Goal: Information Seeking & Learning: Learn about a topic

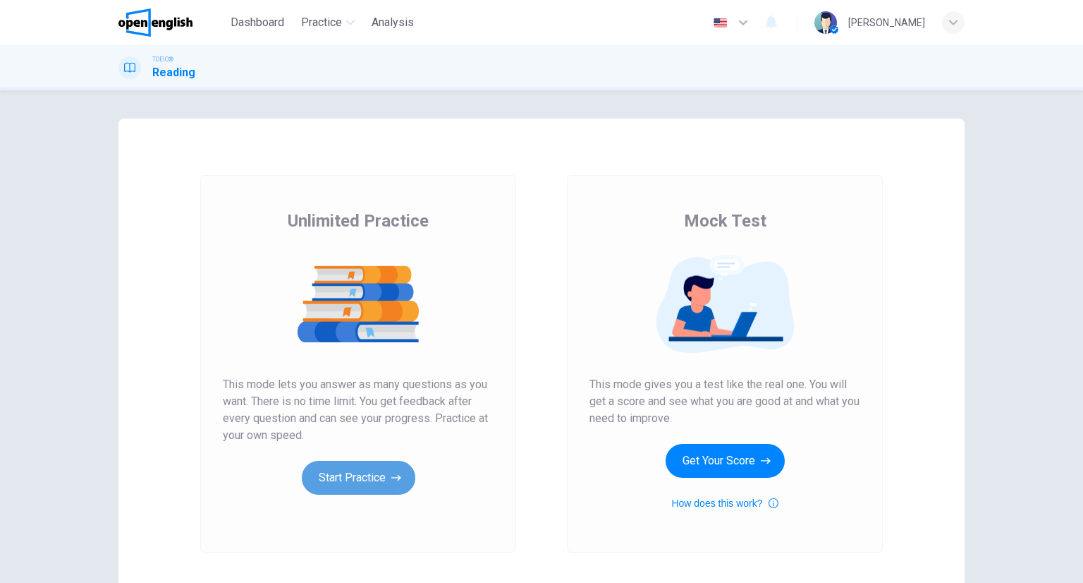
click at [347, 462] on button "Start Practice" at bounding box center [359, 478] width 114 height 34
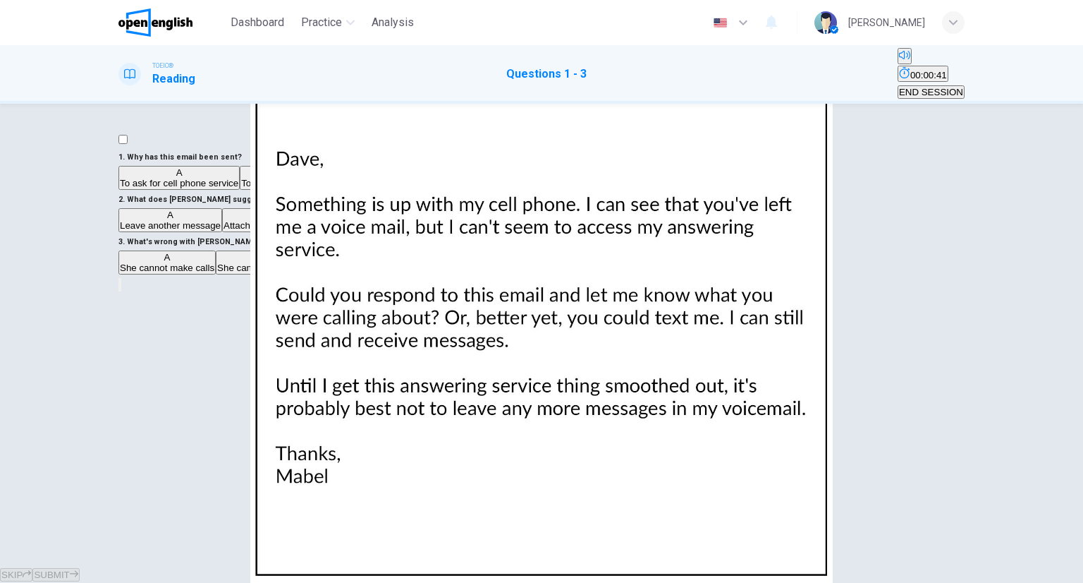
click at [660, 248] on img at bounding box center [541, 291] width 1083 height 583
click at [1060, 582] on div at bounding box center [541, 583] width 1083 height 0
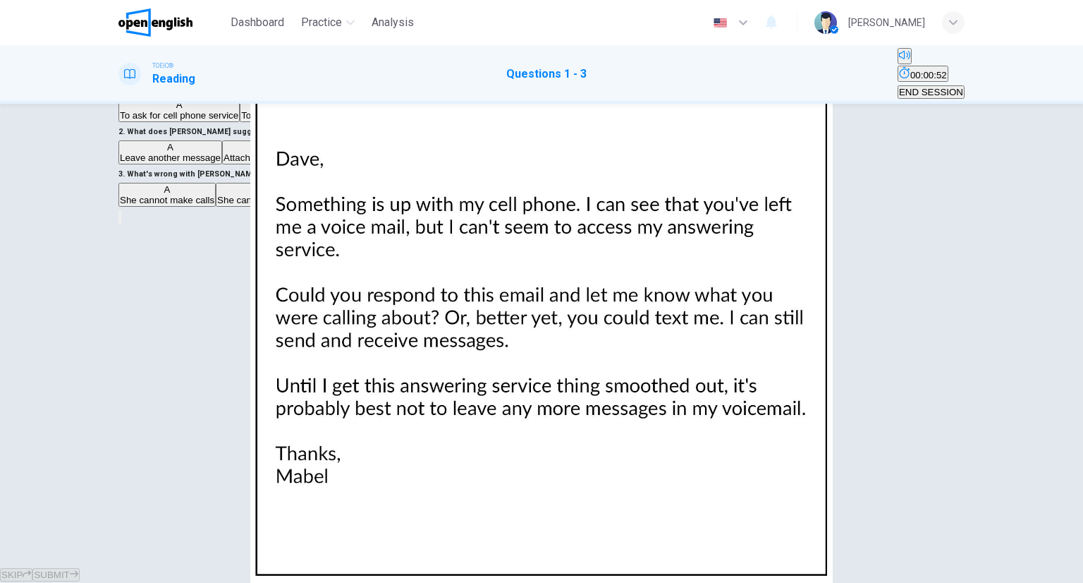
scroll to position [111, 0]
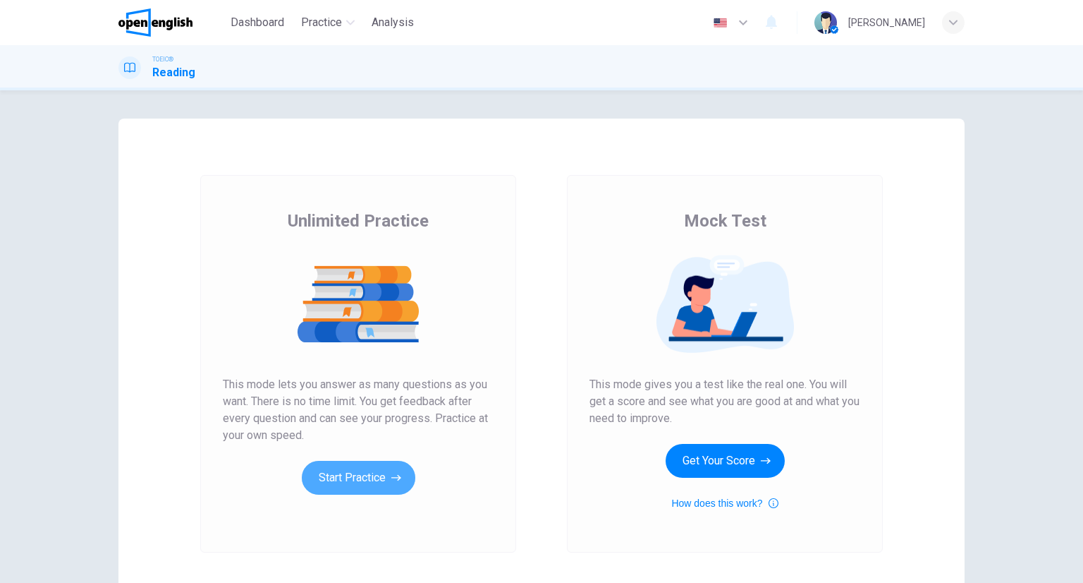
drag, startPoint x: 388, startPoint y: 475, endPoint x: 535, endPoint y: 551, distance: 165.0
click at [391, 475] on icon "button" at bounding box center [396, 477] width 10 height 14
click at [407, 477] on button "Start Practice" at bounding box center [359, 478] width 114 height 34
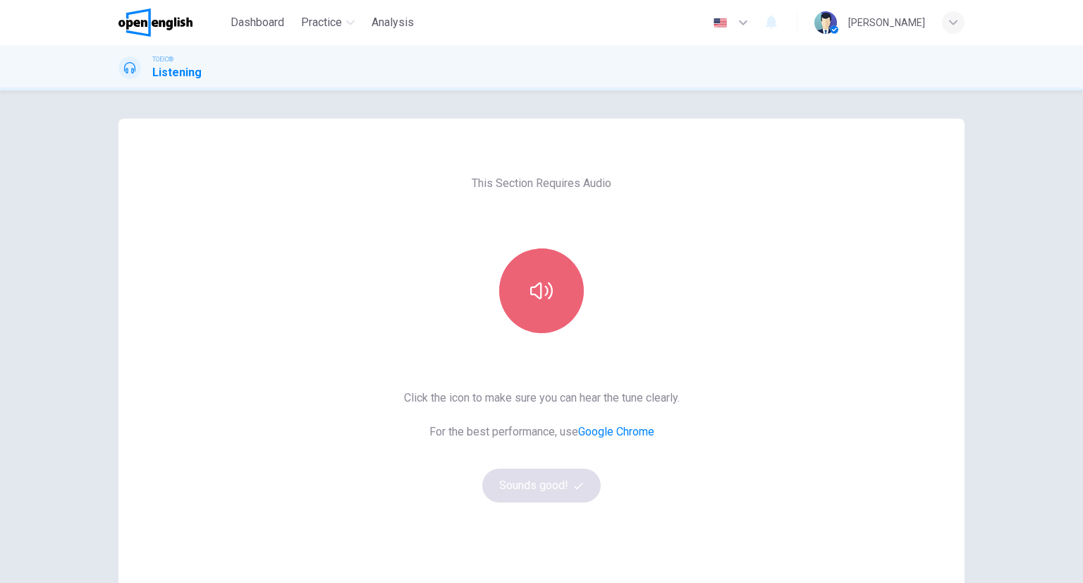
click at [521, 291] on button "button" at bounding box center [541, 290] width 85 height 85
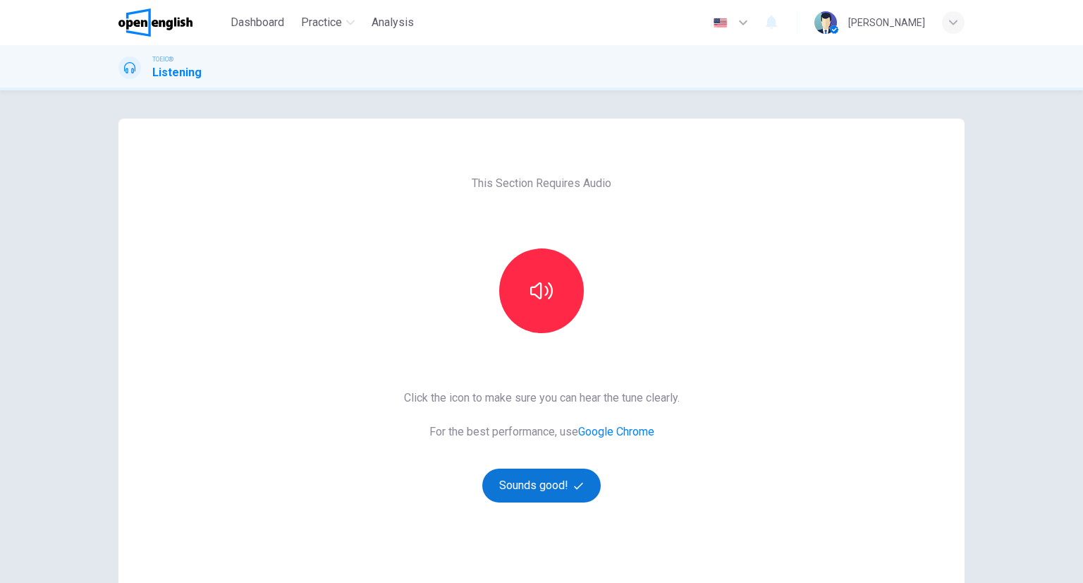
click at [523, 486] on button "Sounds good!" at bounding box center [541, 485] width 118 height 34
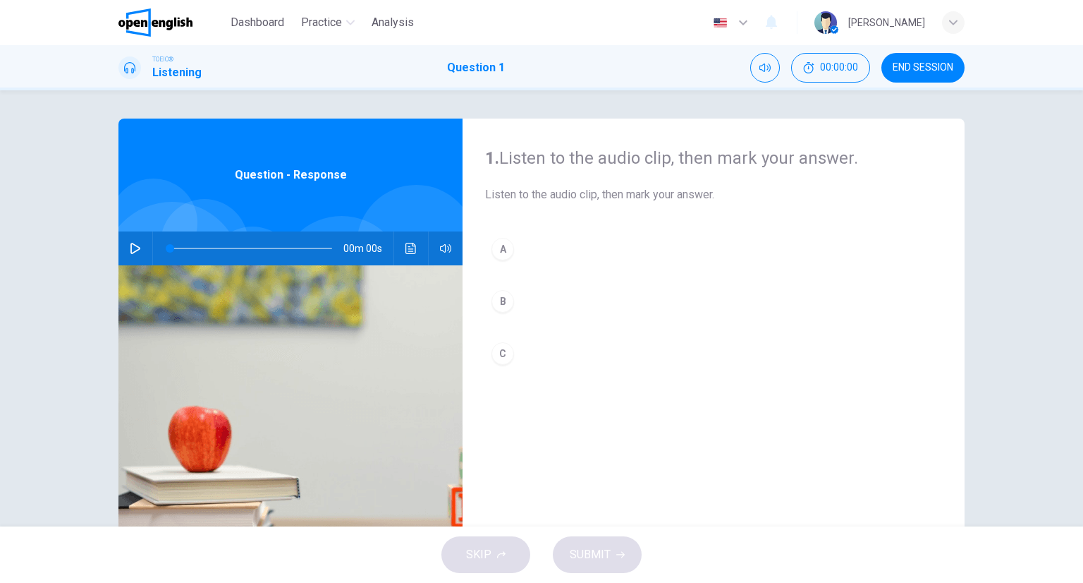
click at [406, 246] on icon "Click to see the audio transcription" at bounding box center [411, 248] width 11 height 11
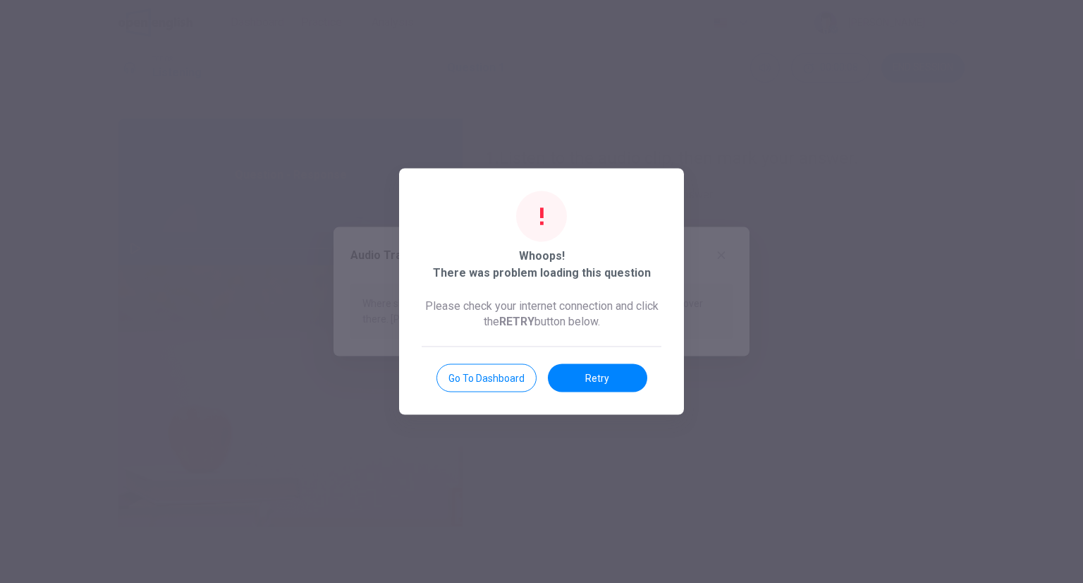
click at [604, 384] on button "Retry" at bounding box center [597, 378] width 99 height 28
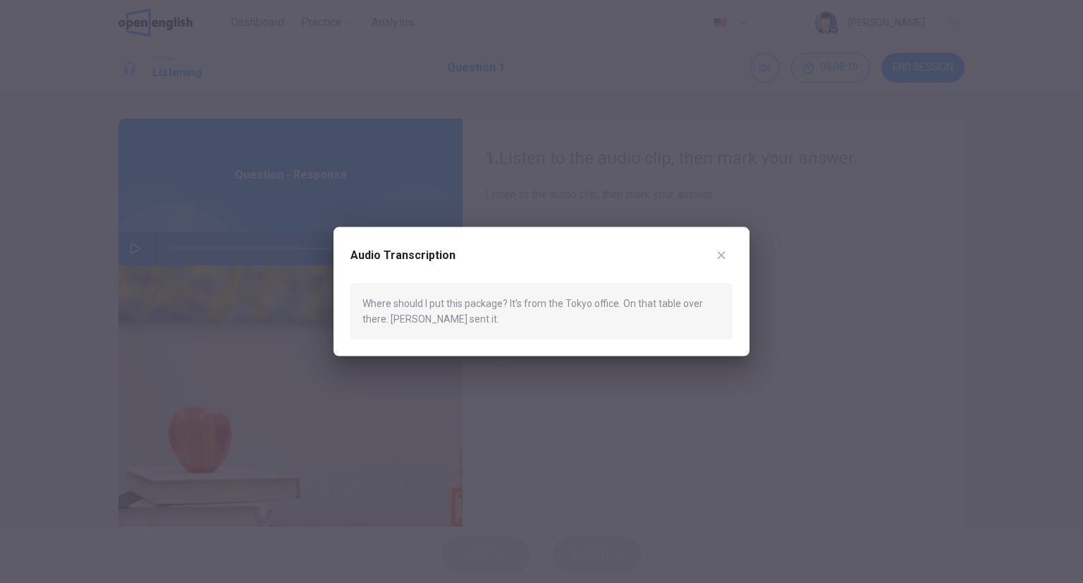
click at [718, 250] on icon "button" at bounding box center [721, 255] width 11 height 11
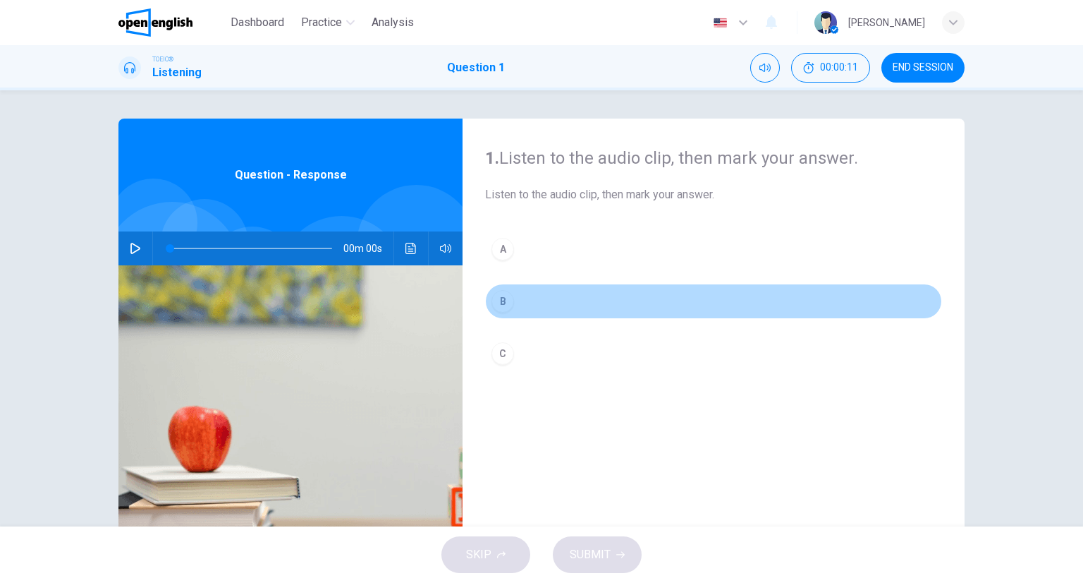
drag, startPoint x: 513, startPoint y: 284, endPoint x: 547, endPoint y: 317, distance: 47.9
click at [511, 284] on button "B" at bounding box center [713, 301] width 457 height 35
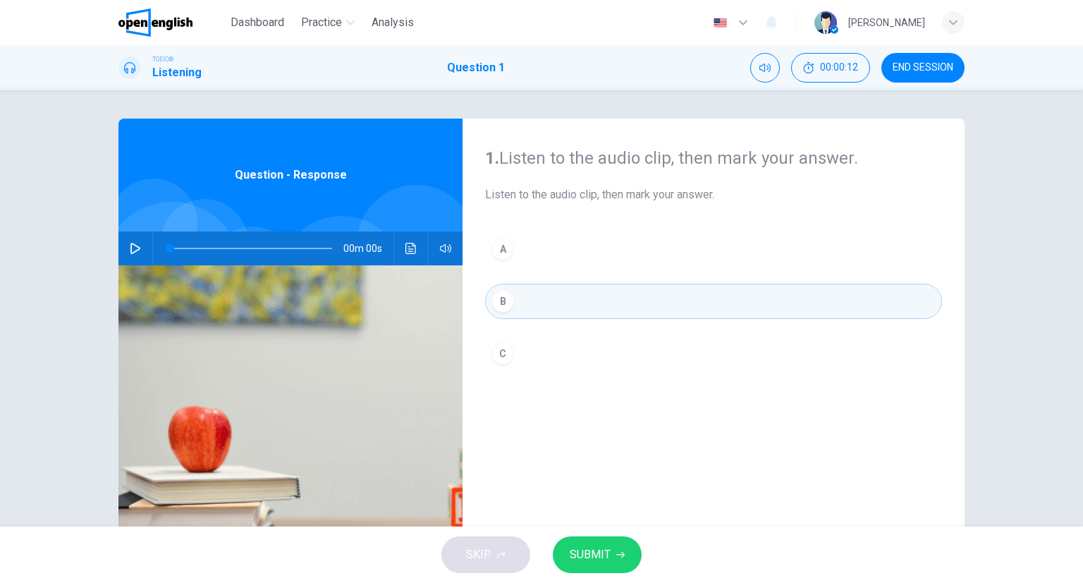
click at [611, 517] on div "1. Listen to the audio clip, then mark your answer. Listen to the audio clip, t…" at bounding box center [714, 363] width 502 height 490
click at [607, 542] on button "SUBMIT" at bounding box center [597, 554] width 89 height 37
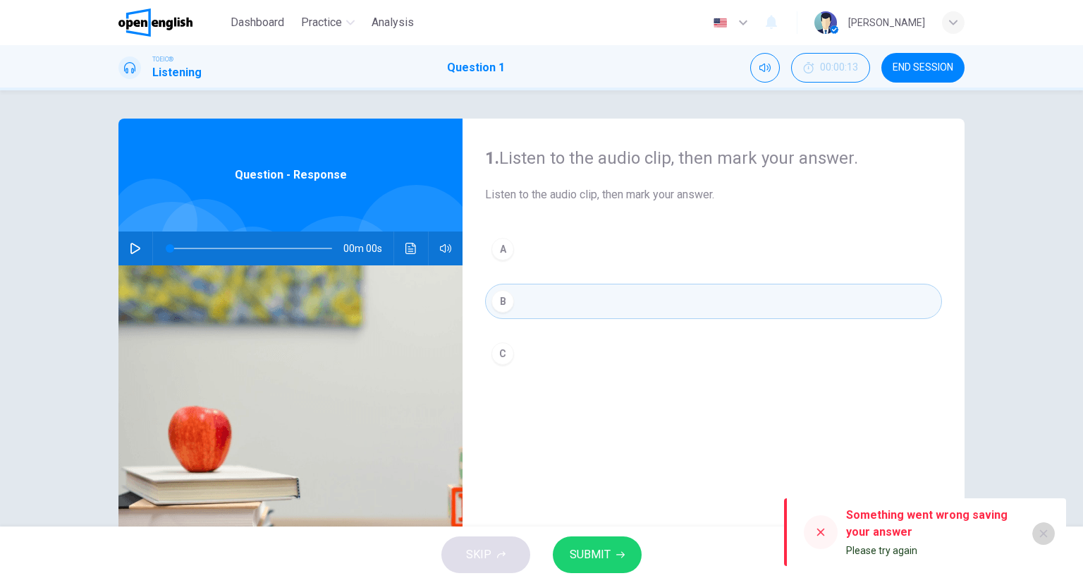
click at [1047, 530] on icon "button" at bounding box center [1044, 534] width 8 height 8
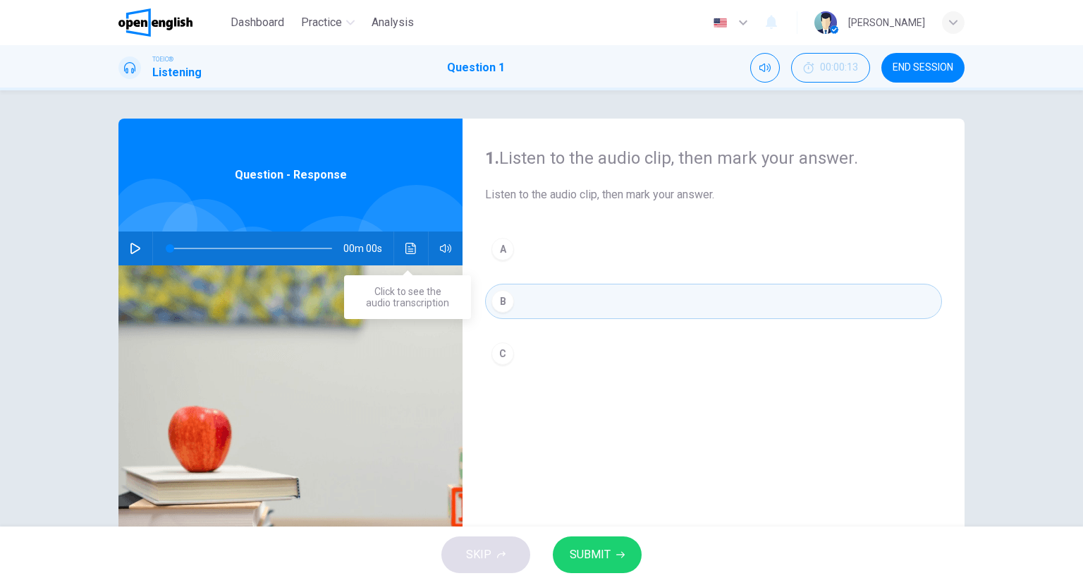
click at [406, 249] on icon "Click to see the audio transcription" at bounding box center [411, 248] width 11 height 11
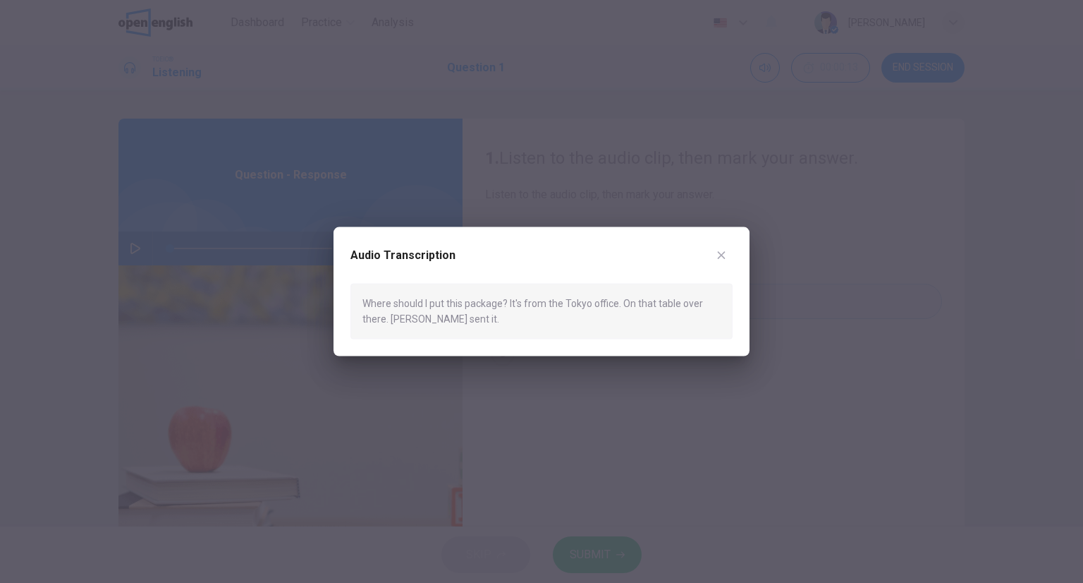
click at [735, 250] on div "Audio Transcription Where should I put this package? It's from the Tokyo office…" at bounding box center [542, 291] width 416 height 129
click at [733, 253] on div "Audio Transcription Where should I put this package? It's from the Tokyo office…" at bounding box center [542, 291] width 416 height 129
click at [725, 252] on icon "button" at bounding box center [721, 255] width 11 height 11
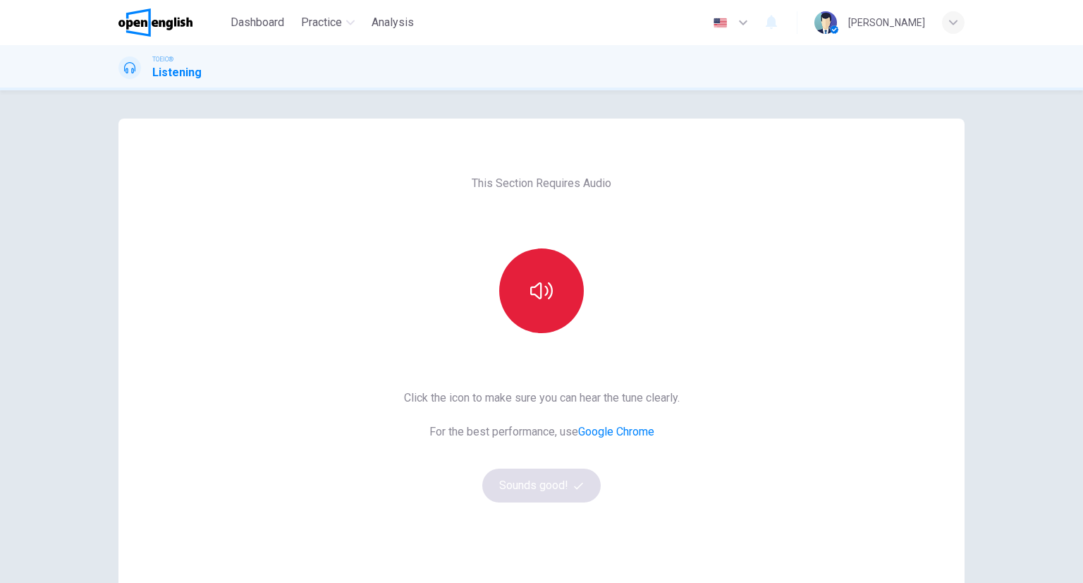
click at [544, 288] on icon "button" at bounding box center [541, 290] width 23 height 17
click at [536, 486] on button "Sounds good!" at bounding box center [541, 485] width 118 height 34
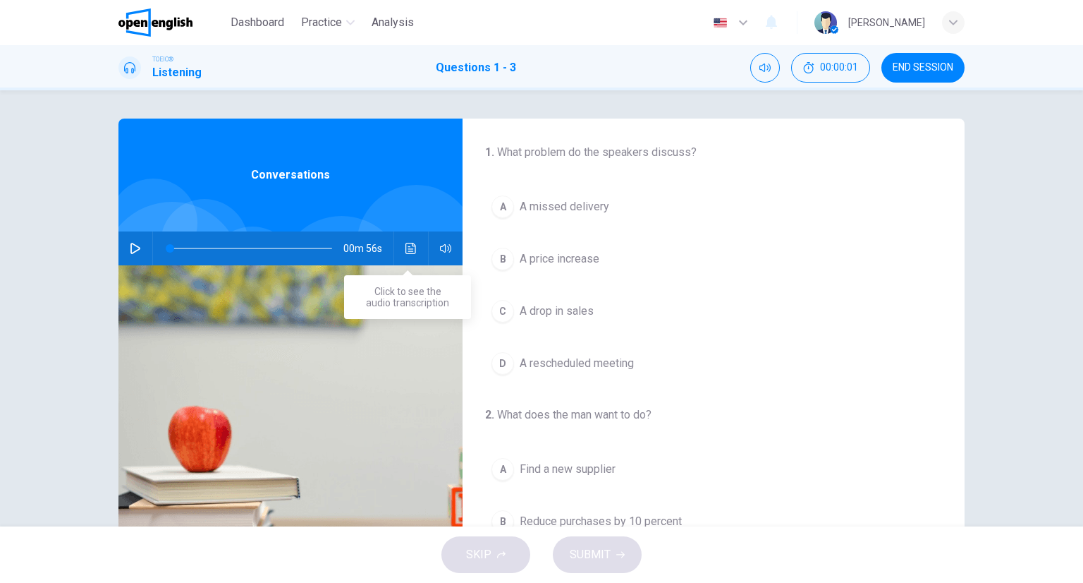
click at [401, 243] on button "Click to see the audio transcription" at bounding box center [411, 248] width 23 height 34
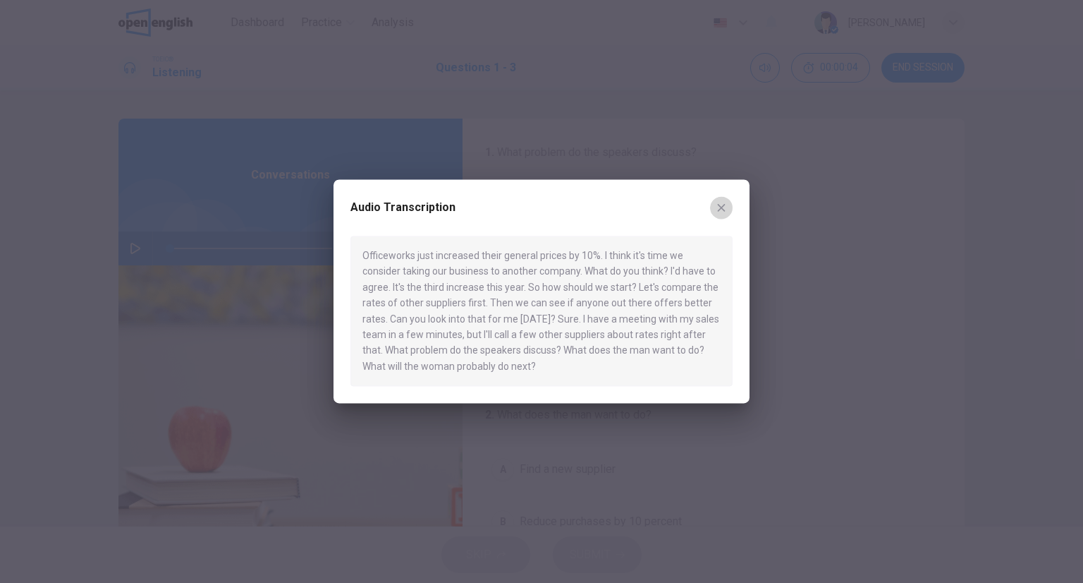
click at [726, 204] on icon "button" at bounding box center [721, 207] width 11 height 11
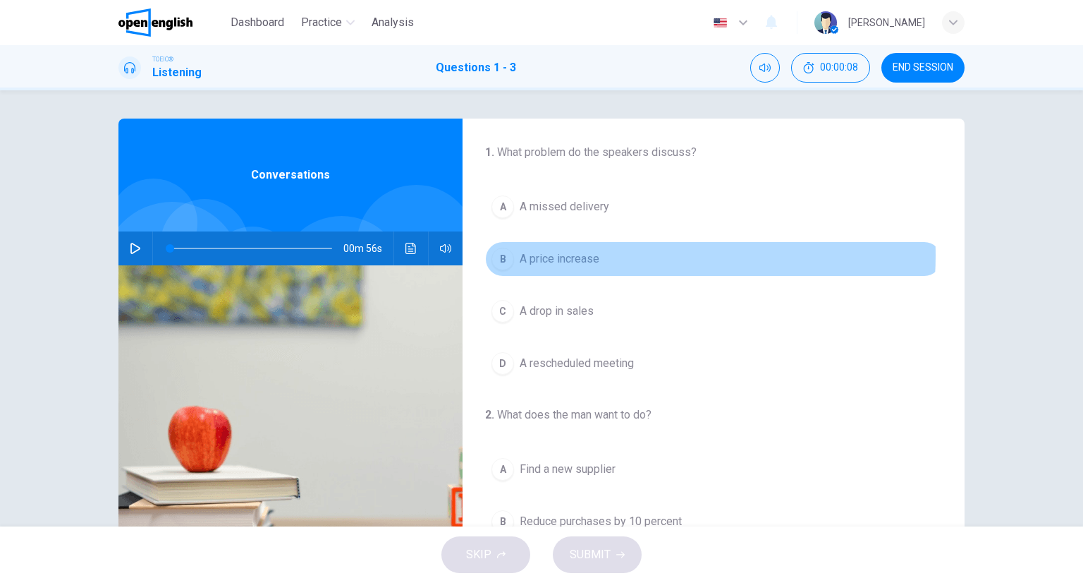
click at [603, 253] on button "B A price increase" at bounding box center [713, 258] width 457 height 35
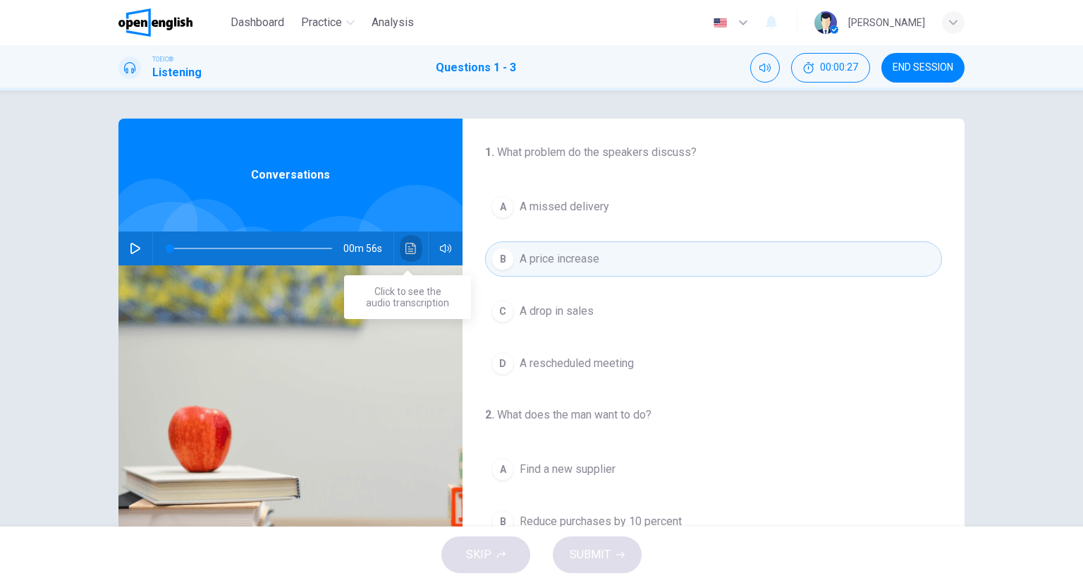
click at [406, 244] on icon "Click to see the audio transcription" at bounding box center [411, 248] width 11 height 11
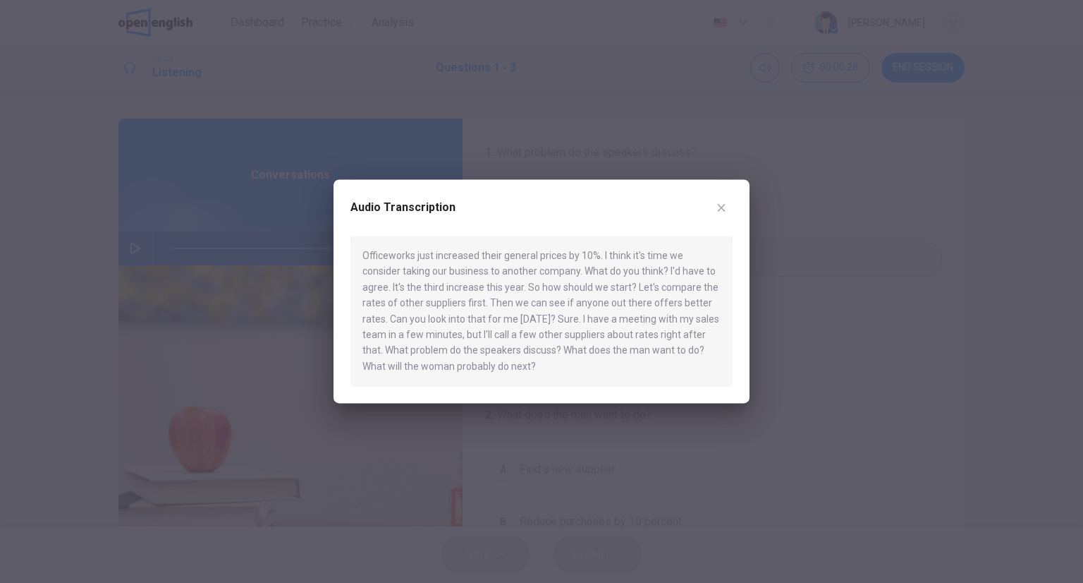
click at [705, 209] on div "Audio Transcription" at bounding box center [542, 215] width 382 height 39
click at [714, 209] on button "button" at bounding box center [721, 207] width 23 height 23
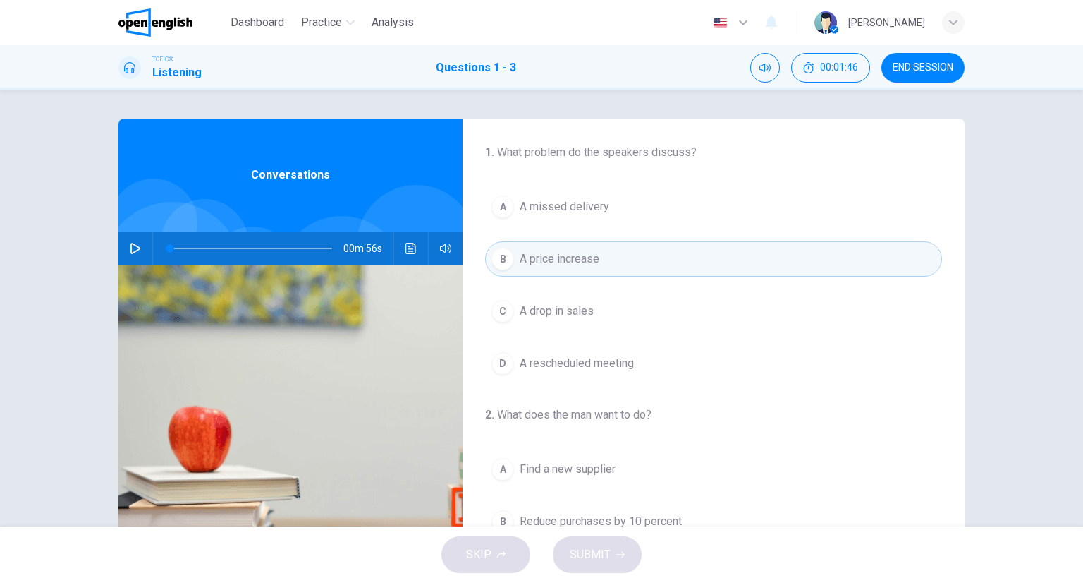
scroll to position [212, 0]
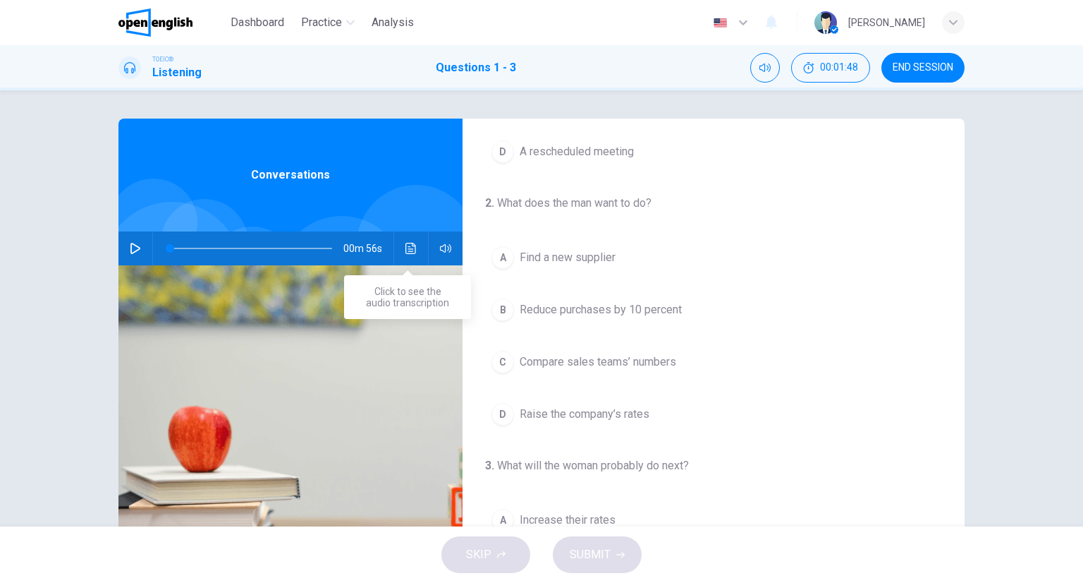
click at [406, 239] on button "Click to see the audio transcription" at bounding box center [411, 248] width 23 height 34
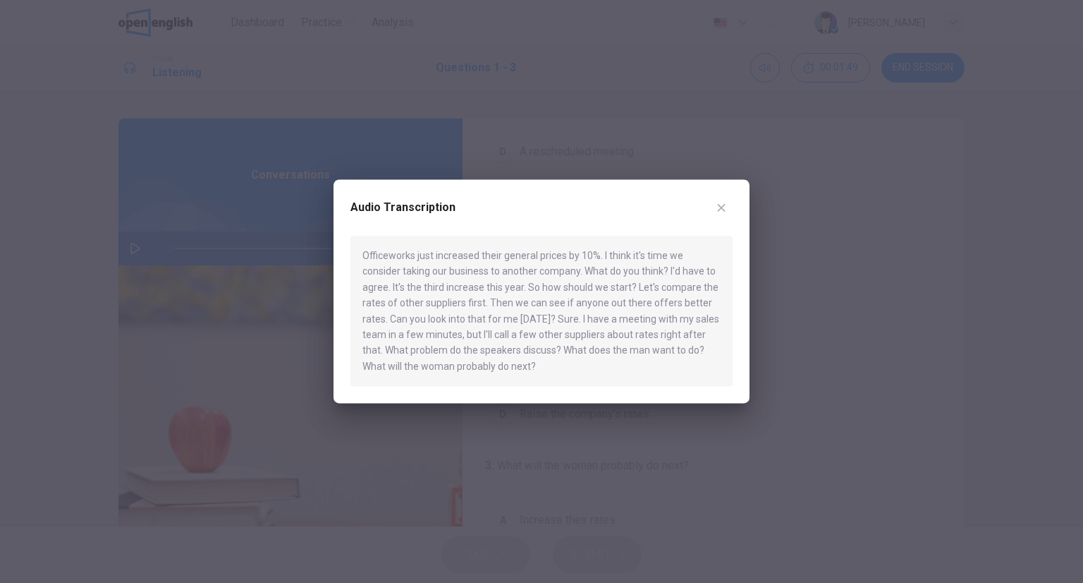
click at [718, 212] on icon "button" at bounding box center [721, 207] width 11 height 11
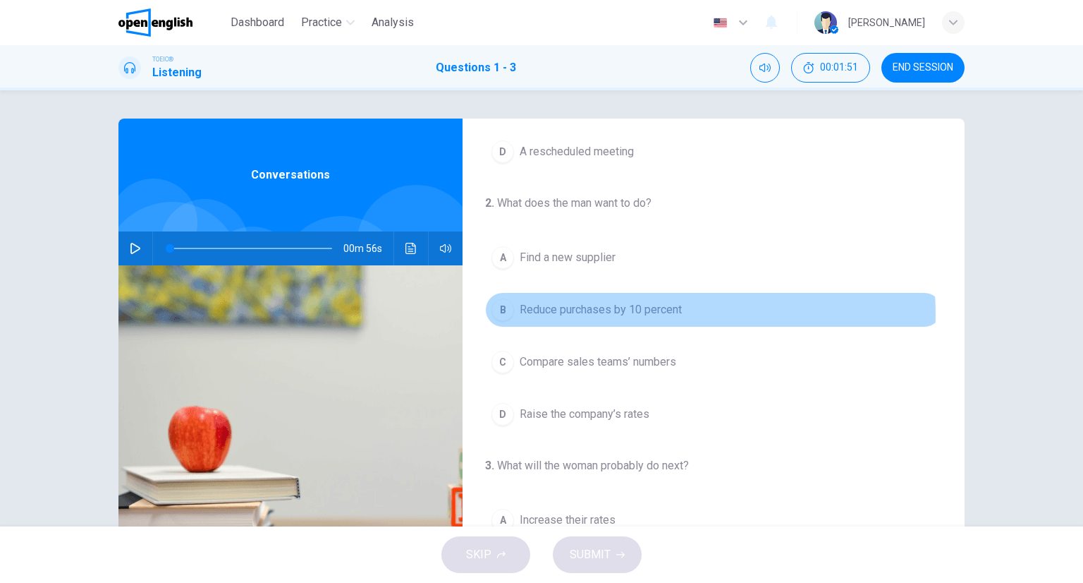
click at [619, 313] on span "Reduce purchases by 10 percent" at bounding box center [601, 309] width 162 height 17
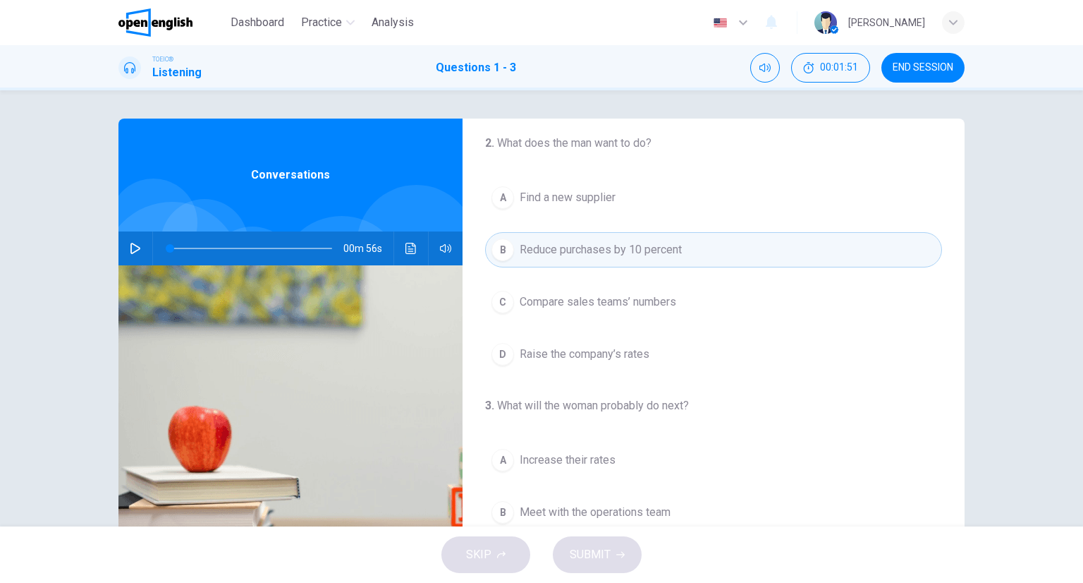
scroll to position [319, 0]
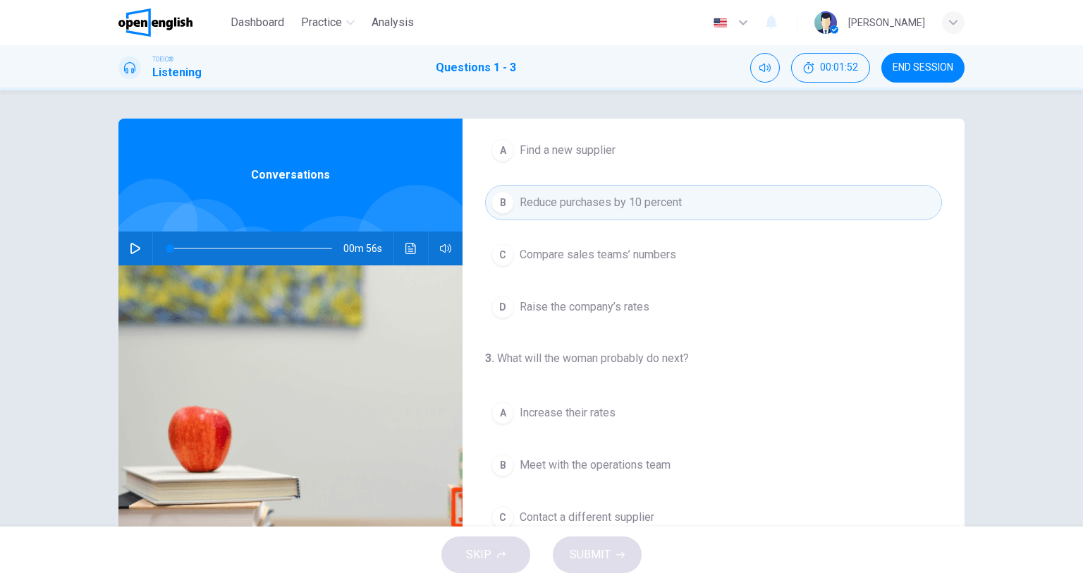
click at [554, 447] on button "B Meet with the operations team" at bounding box center [713, 464] width 457 height 35
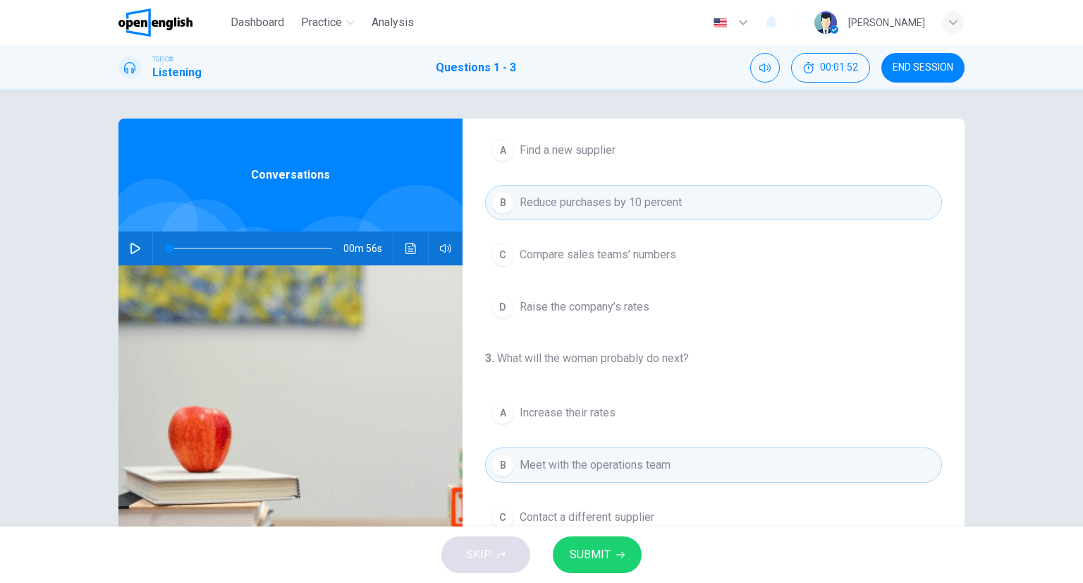
click at [563, 416] on span "Increase their rates" at bounding box center [568, 412] width 96 height 17
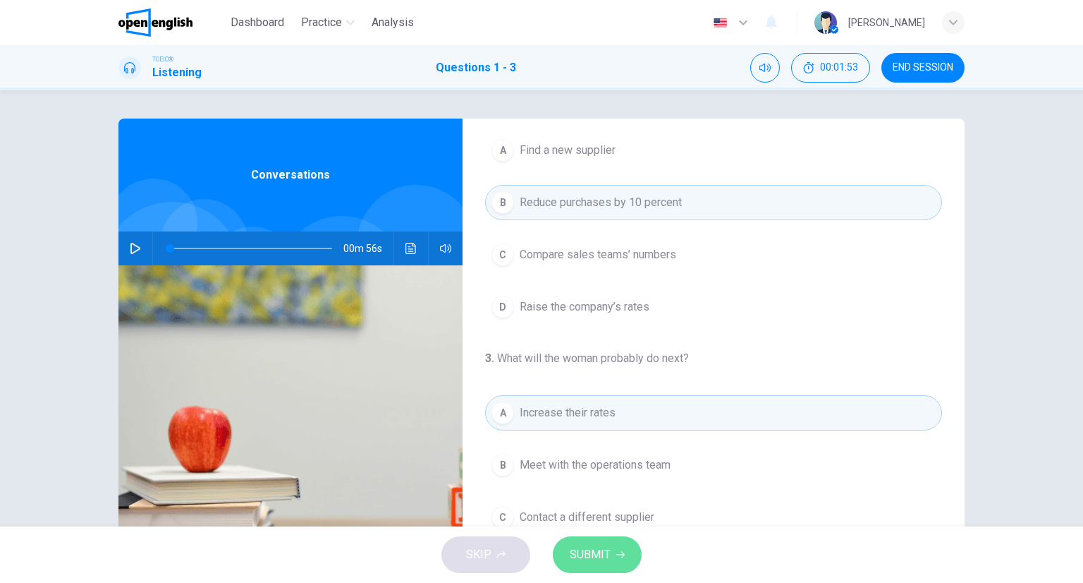
click at [606, 560] on span "SUBMIT" at bounding box center [590, 554] width 41 height 20
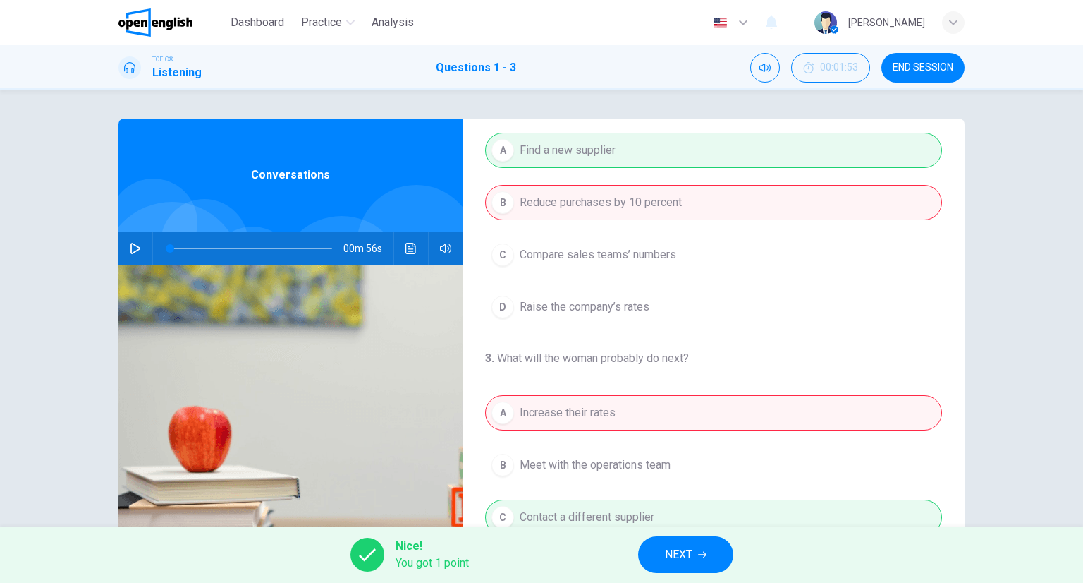
click at [659, 548] on button "NEXT" at bounding box center [685, 554] width 95 height 37
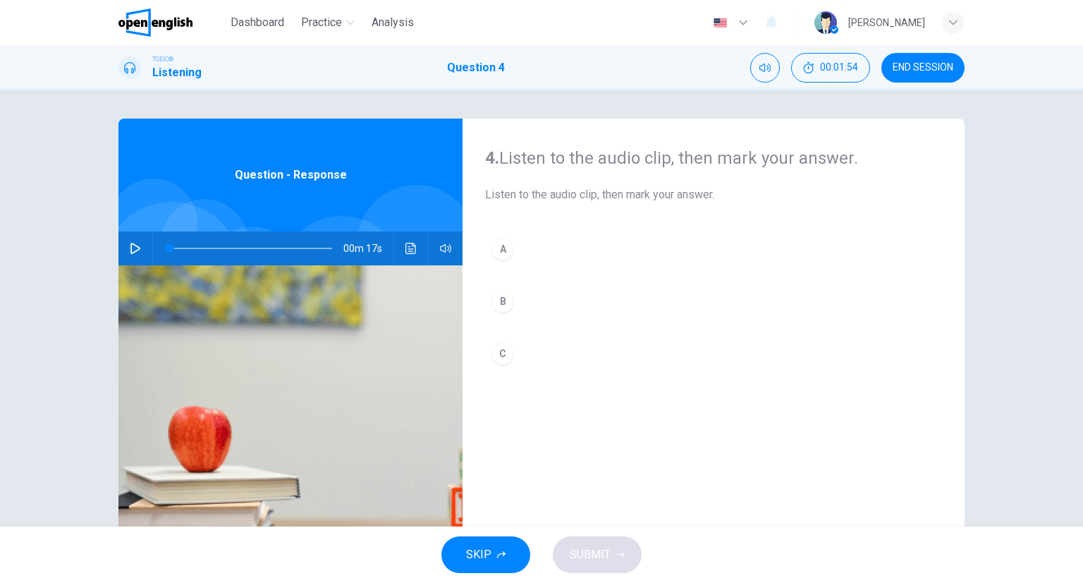
click at [409, 252] on icon "Click to see the audio transcription" at bounding box center [411, 248] width 11 height 11
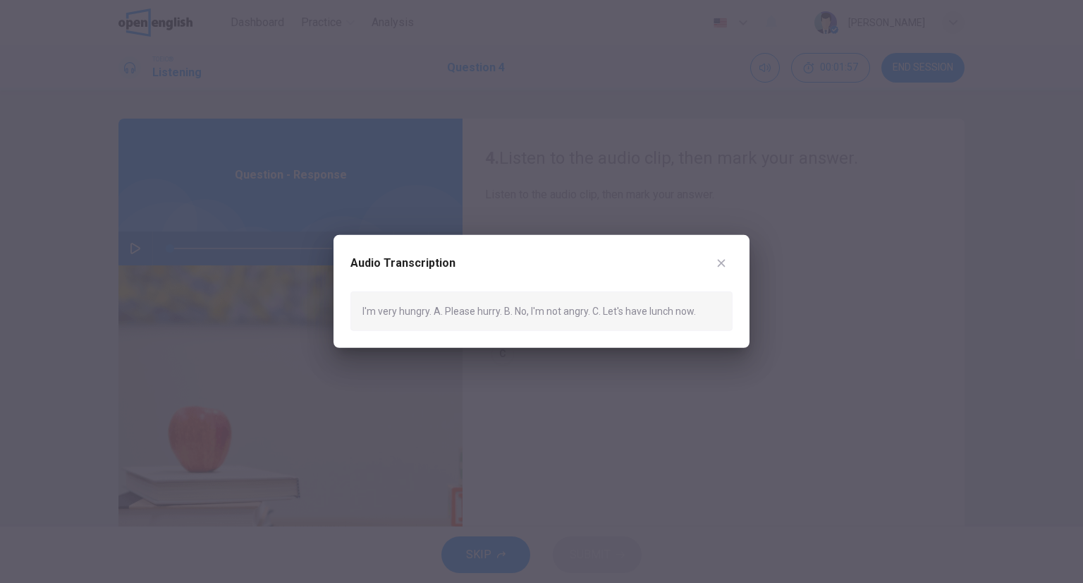
drag, startPoint x: 746, startPoint y: 257, endPoint x: 736, endPoint y: 257, distance: 10.6
click at [736, 257] on div "Audio Transcription I'm very hungry. A. Please hurry. B. No, I'm not angry. C. …" at bounding box center [542, 291] width 416 height 113
click at [734, 256] on div "Audio Transcription I'm very hungry. A. Please hurry. B. No, I'm not angry. C. …" at bounding box center [542, 291] width 416 height 113
click at [726, 257] on icon "button" at bounding box center [721, 262] width 11 height 11
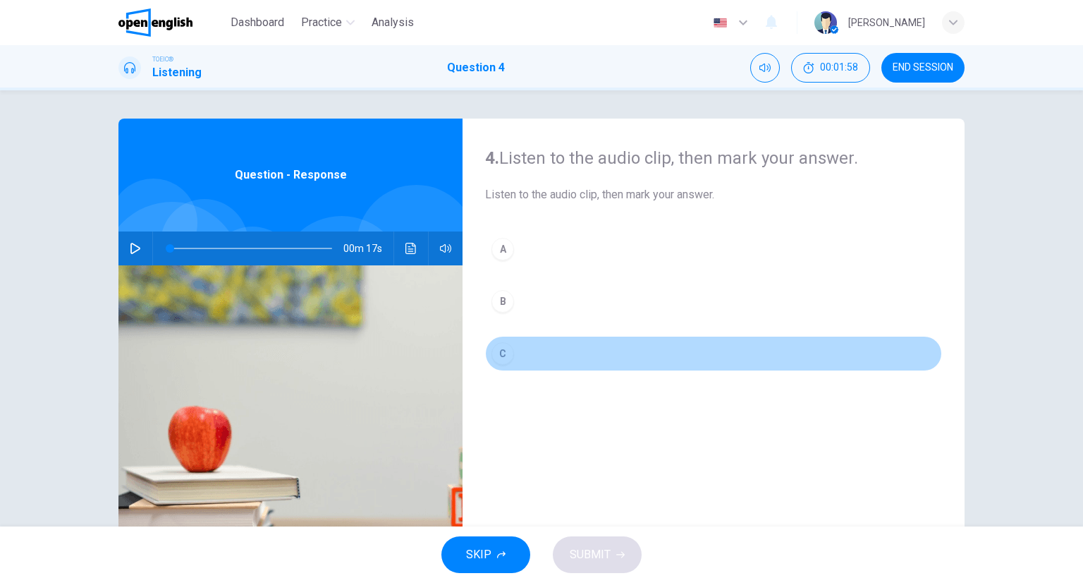
click at [561, 368] on button "C" at bounding box center [713, 353] width 457 height 35
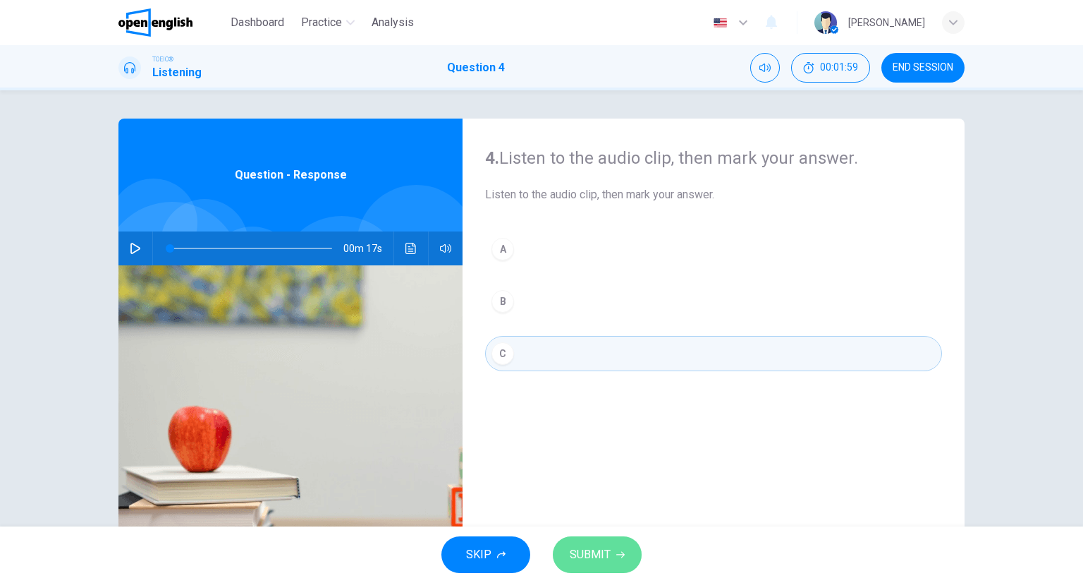
click at [591, 561] on span "SUBMIT" at bounding box center [590, 554] width 41 height 20
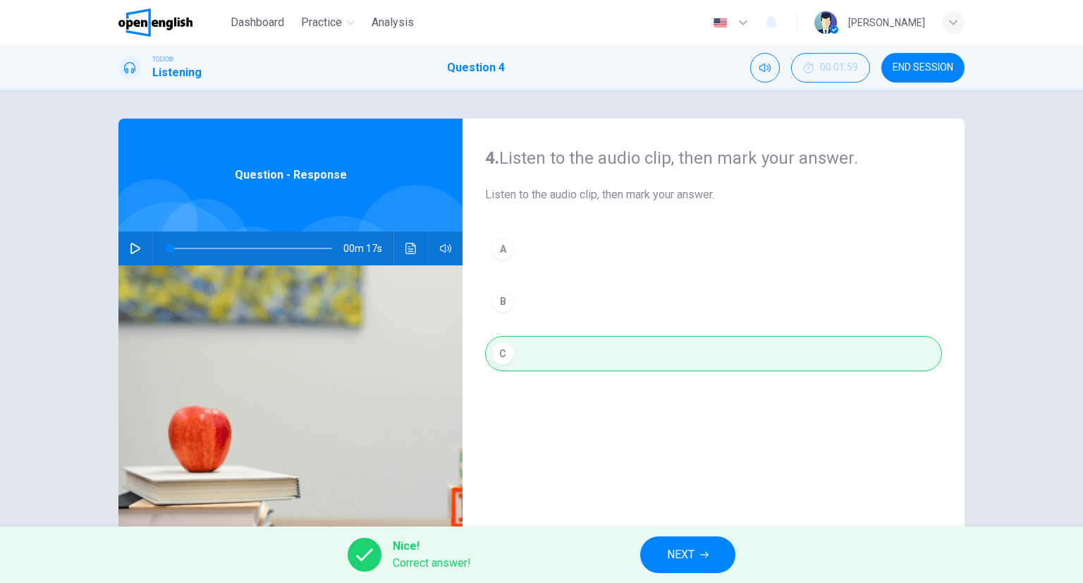
click at [700, 552] on button "NEXT" at bounding box center [687, 554] width 95 height 37
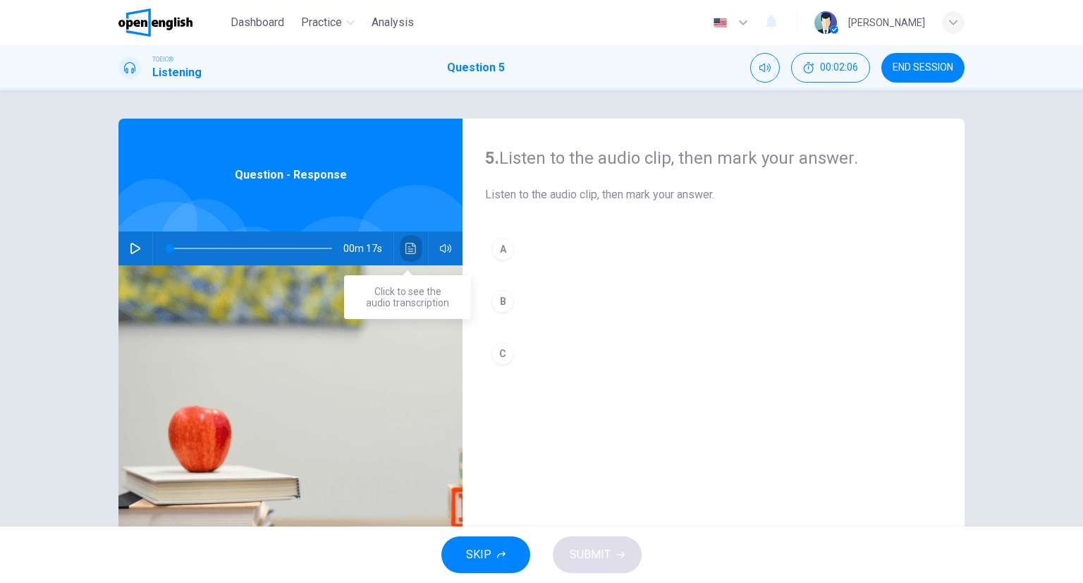
click at [415, 257] on button "Click to see the audio transcription" at bounding box center [411, 248] width 23 height 34
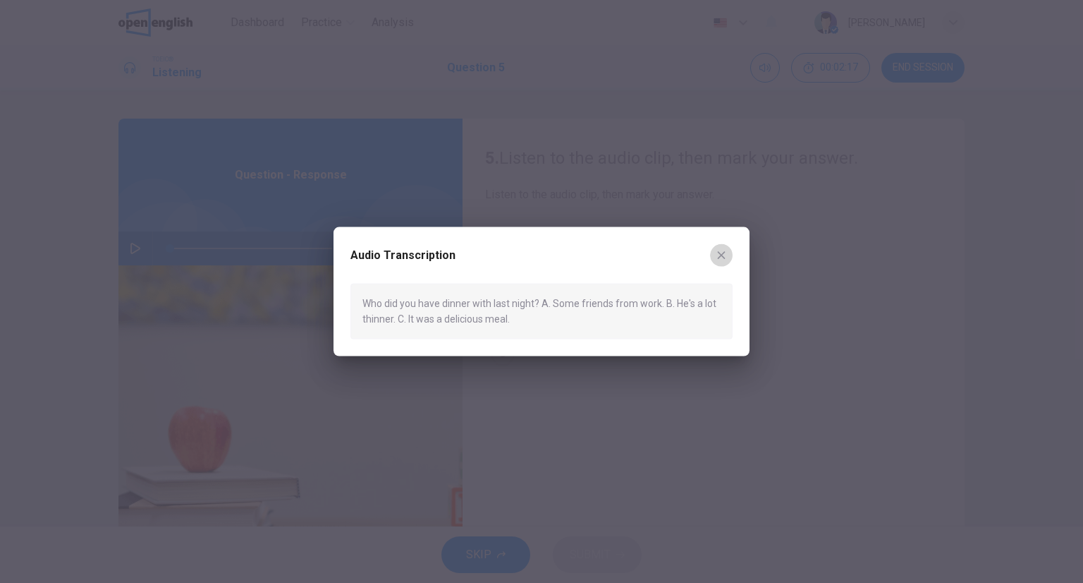
click at [728, 259] on button "button" at bounding box center [721, 255] width 23 height 23
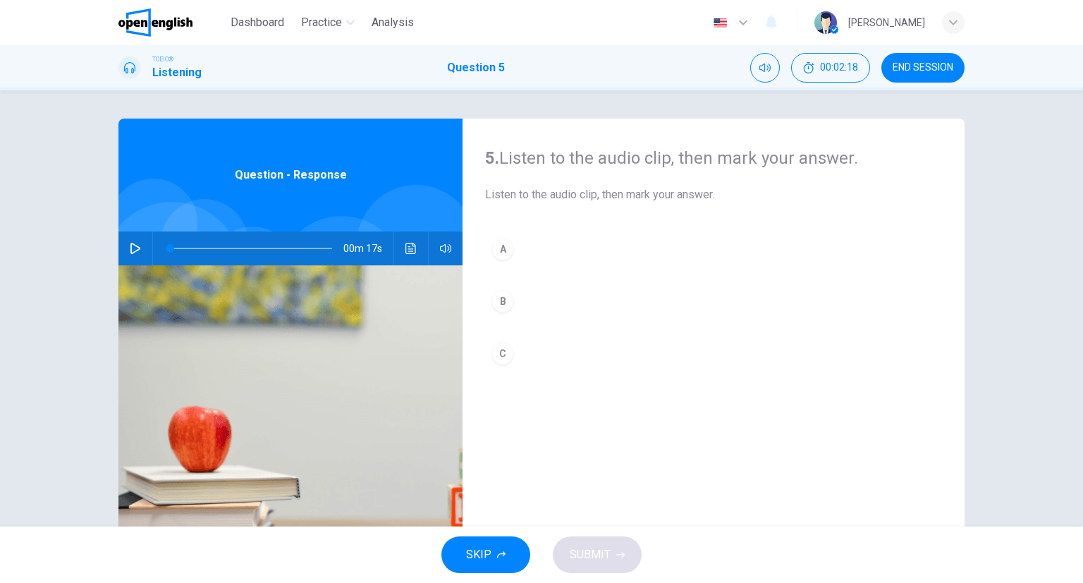
drag, startPoint x: 518, startPoint y: 312, endPoint x: 542, endPoint y: 366, distance: 59.7
click at [518, 311] on button "B" at bounding box center [713, 301] width 457 height 35
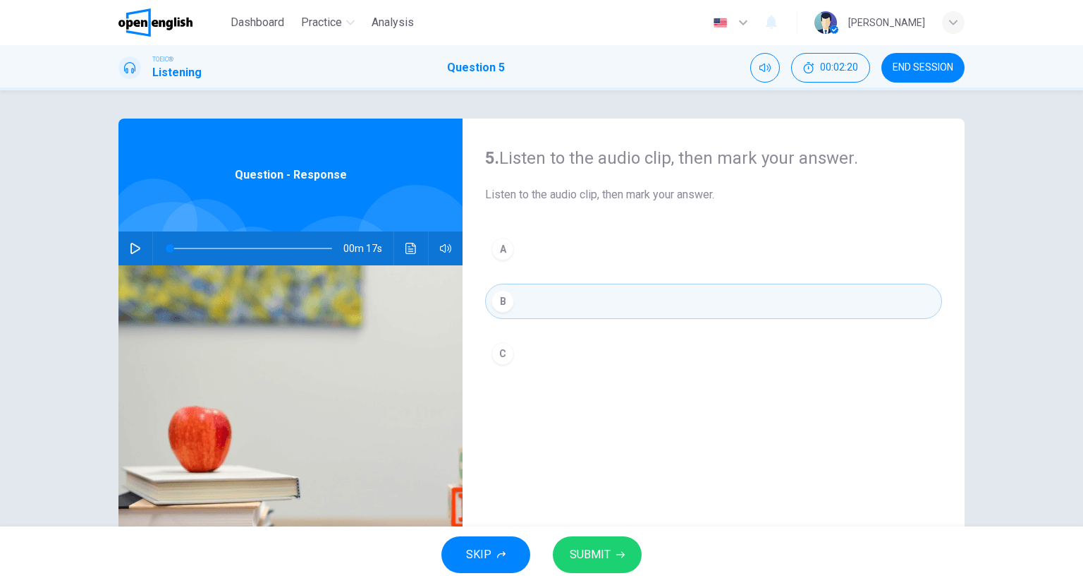
click at [408, 253] on icon "Click to see the audio transcription" at bounding box center [411, 248] width 11 height 11
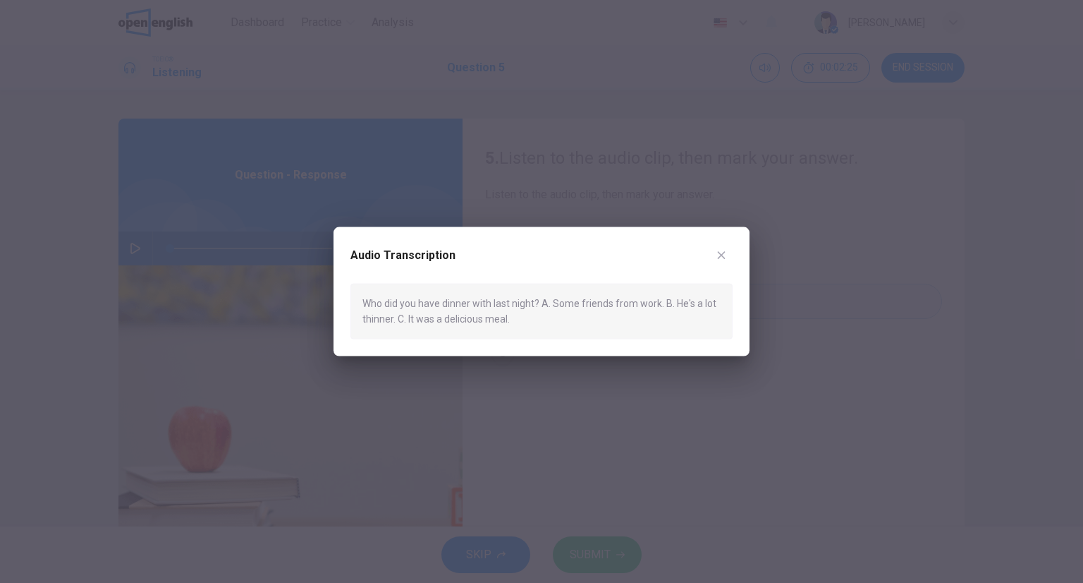
click at [735, 255] on div "Audio Transcription Who did you have dinner with last night? A. Some friends fr…" at bounding box center [542, 291] width 416 height 129
click at [730, 255] on button "button" at bounding box center [721, 255] width 23 height 23
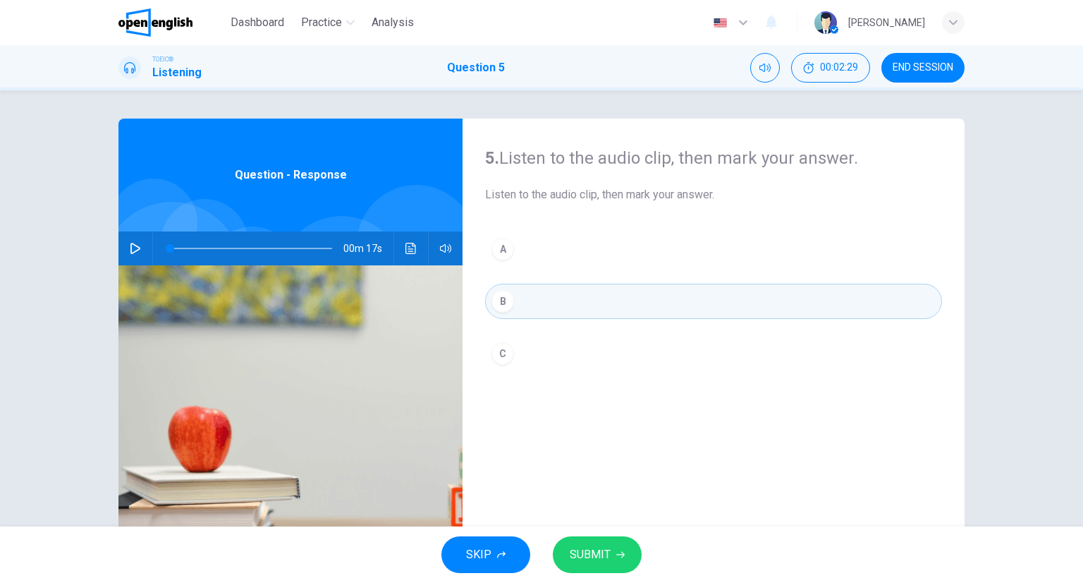
click at [546, 375] on div "A B C" at bounding box center [713, 315] width 457 height 168
click at [540, 367] on button "C" at bounding box center [713, 353] width 457 height 35
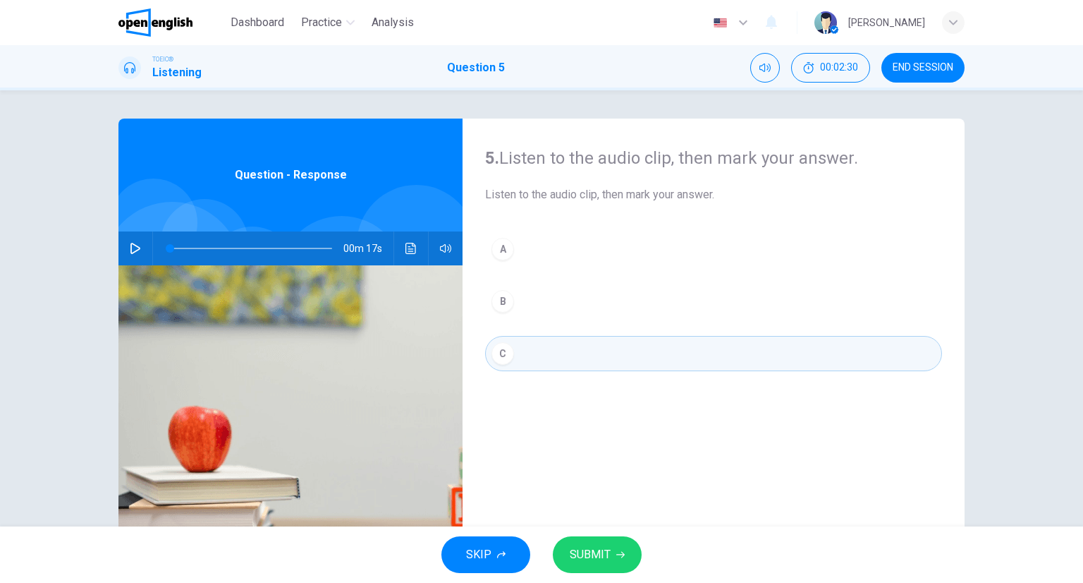
click at [607, 534] on div "SKIP SUBMIT" at bounding box center [541, 554] width 1083 height 56
click at [609, 541] on button "SUBMIT" at bounding box center [597, 554] width 89 height 37
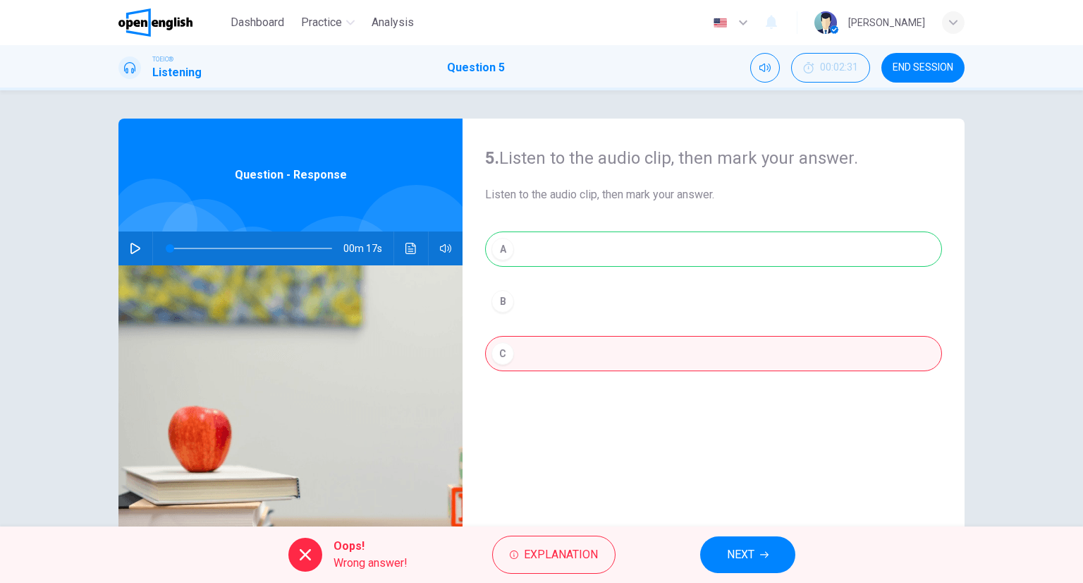
drag, startPoint x: 742, startPoint y: 543, endPoint x: 742, endPoint y: 555, distance: 12.0
click at [742, 555] on button "NEXT" at bounding box center [747, 554] width 95 height 37
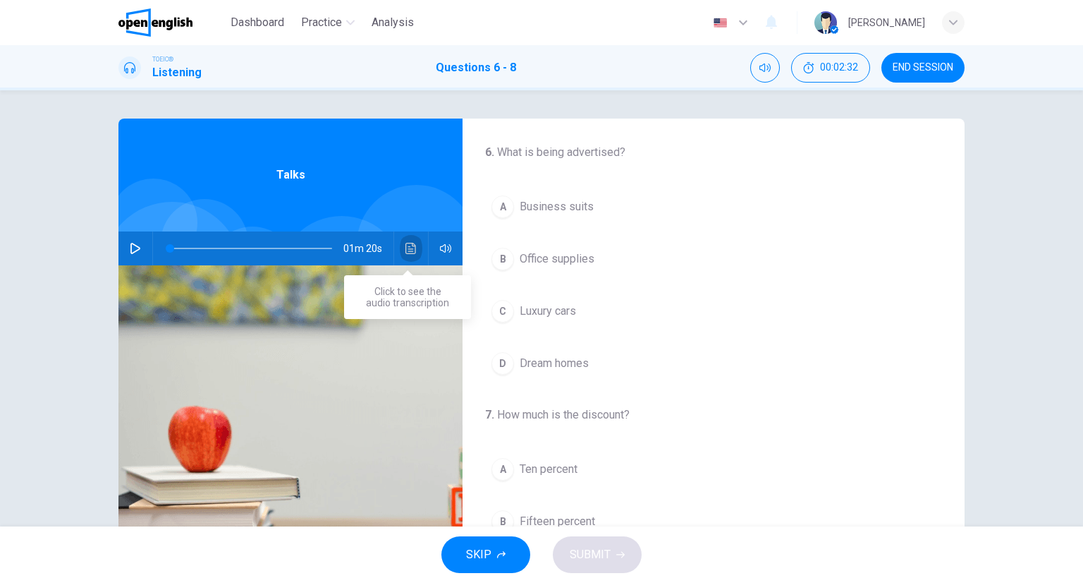
click at [407, 246] on icon "Click to see the audio transcription" at bounding box center [411, 248] width 11 height 11
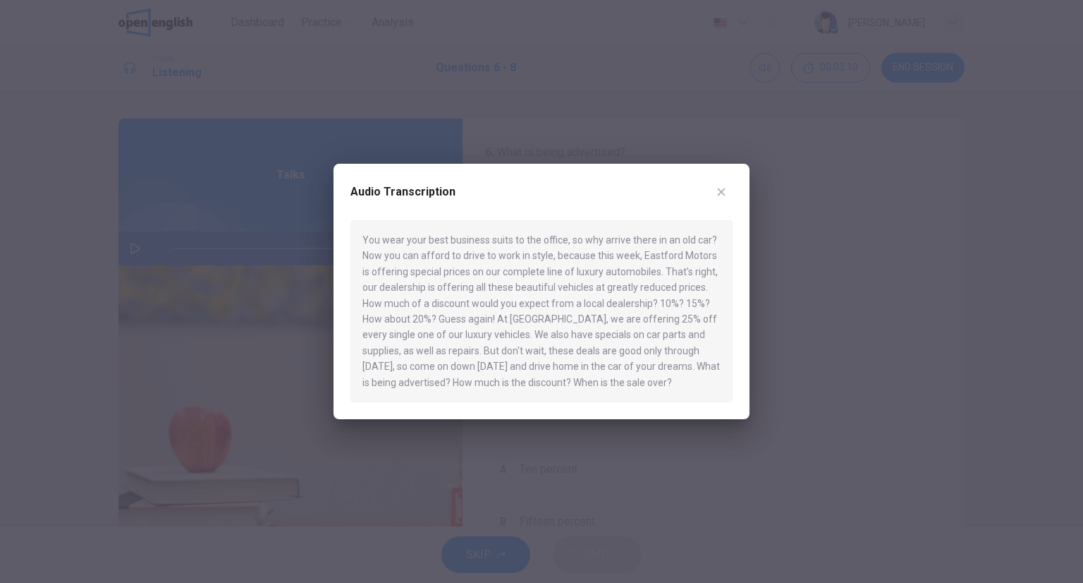
drag, startPoint x: 710, startPoint y: 197, endPoint x: 715, endPoint y: 191, distance: 8.5
click at [715, 191] on div "Audio Transcription" at bounding box center [542, 200] width 382 height 39
click at [717, 190] on button "button" at bounding box center [721, 192] width 23 height 23
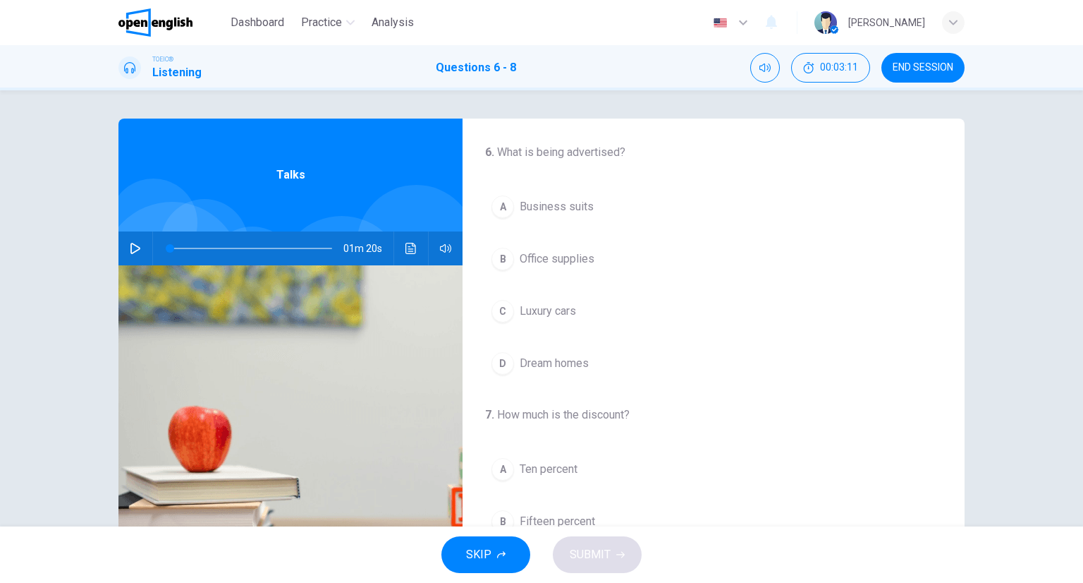
click at [524, 204] on span "Business suits" at bounding box center [557, 206] width 74 height 17
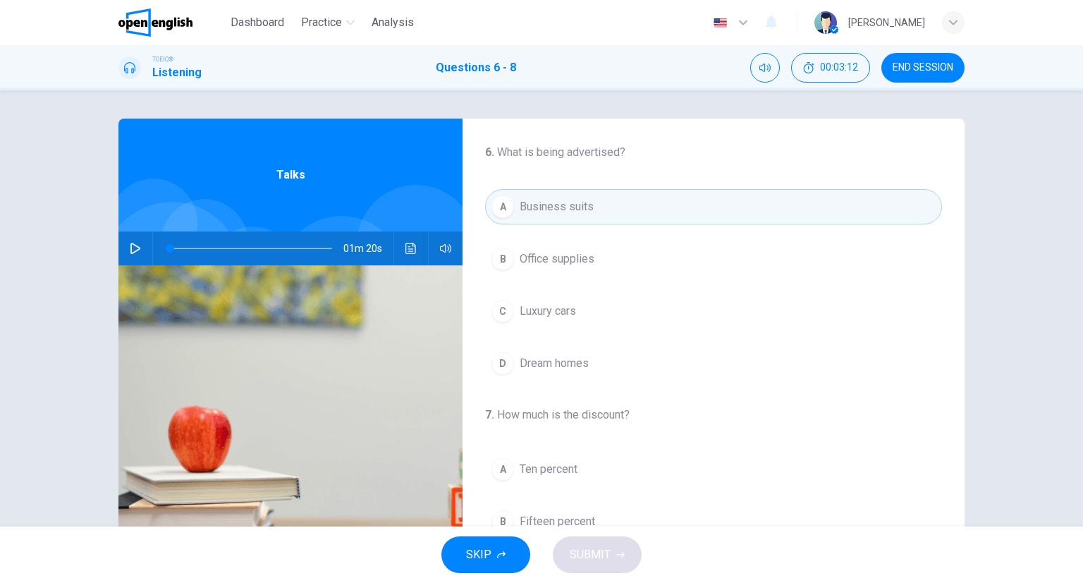
scroll to position [282, 0]
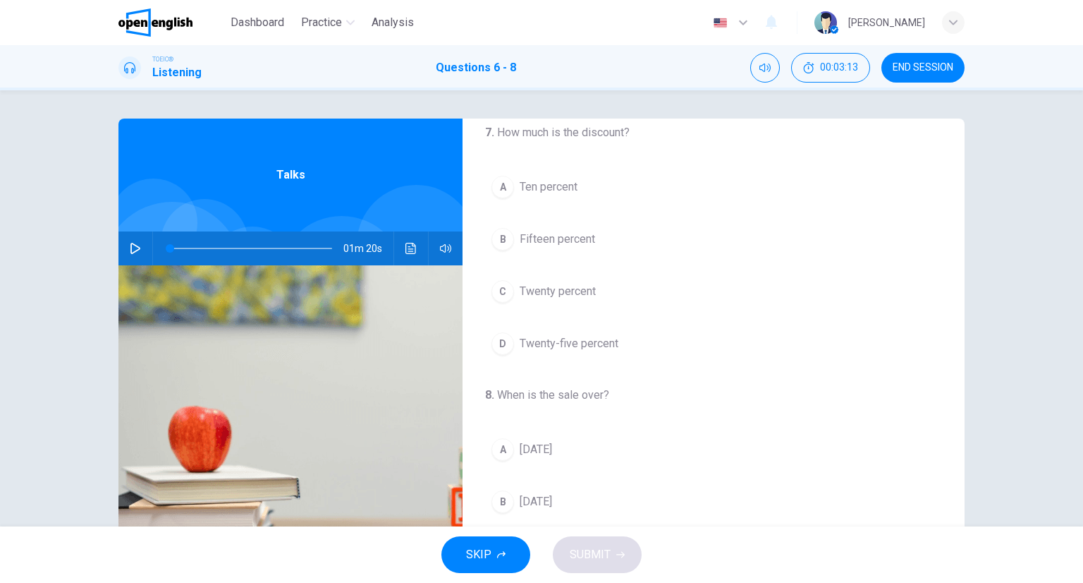
click at [550, 310] on div "A Ten percent B Fifteen percent C Twenty percent D Twenty-five percent" at bounding box center [713, 265] width 457 height 192
click at [547, 306] on button "C Twenty percent" at bounding box center [713, 291] width 457 height 35
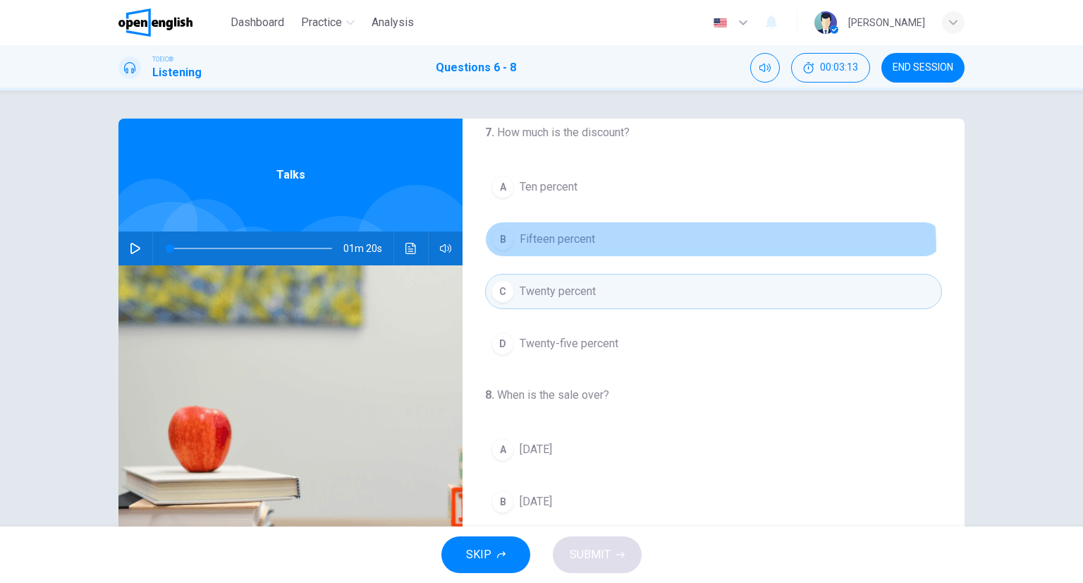
click at [564, 250] on button "B Fifteen percent" at bounding box center [713, 238] width 457 height 35
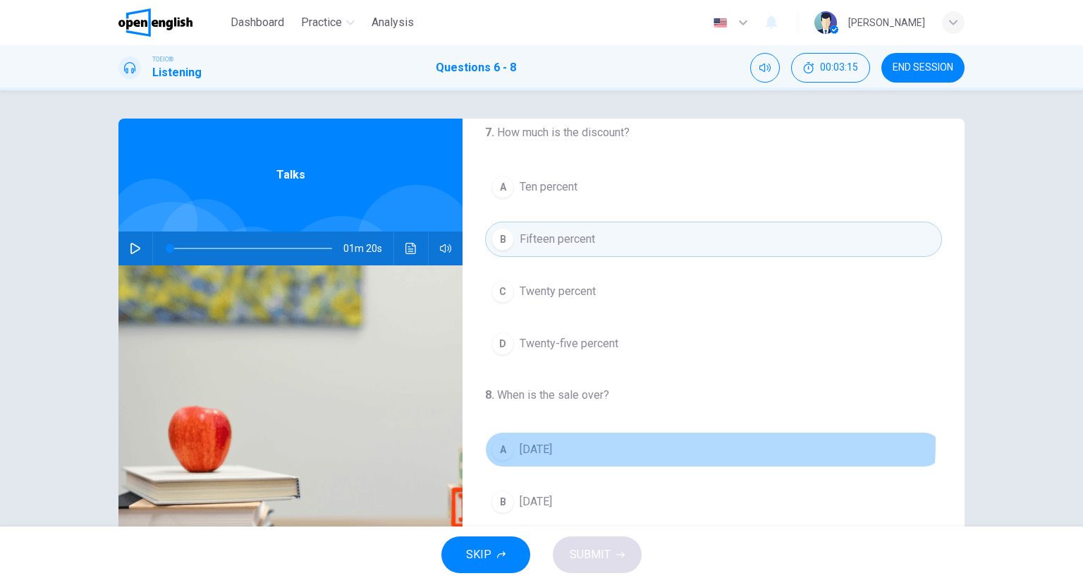
click at [543, 441] on span "Sunday" at bounding box center [536, 449] width 32 height 17
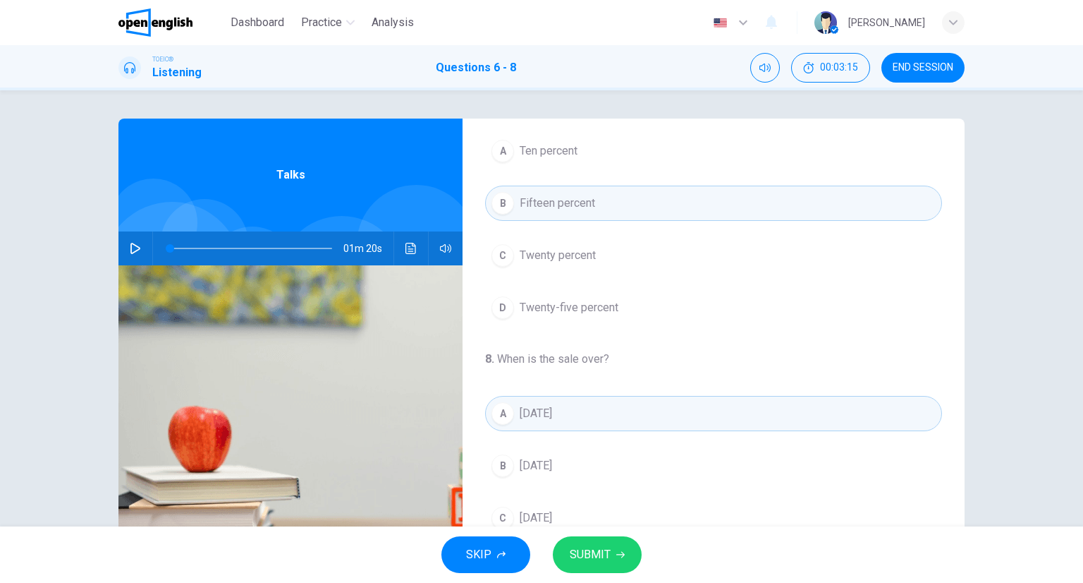
scroll to position [319, 0]
click at [583, 540] on div "SKIP SUBMIT" at bounding box center [541, 554] width 1083 height 56
click at [582, 540] on button "SUBMIT" at bounding box center [597, 554] width 89 height 37
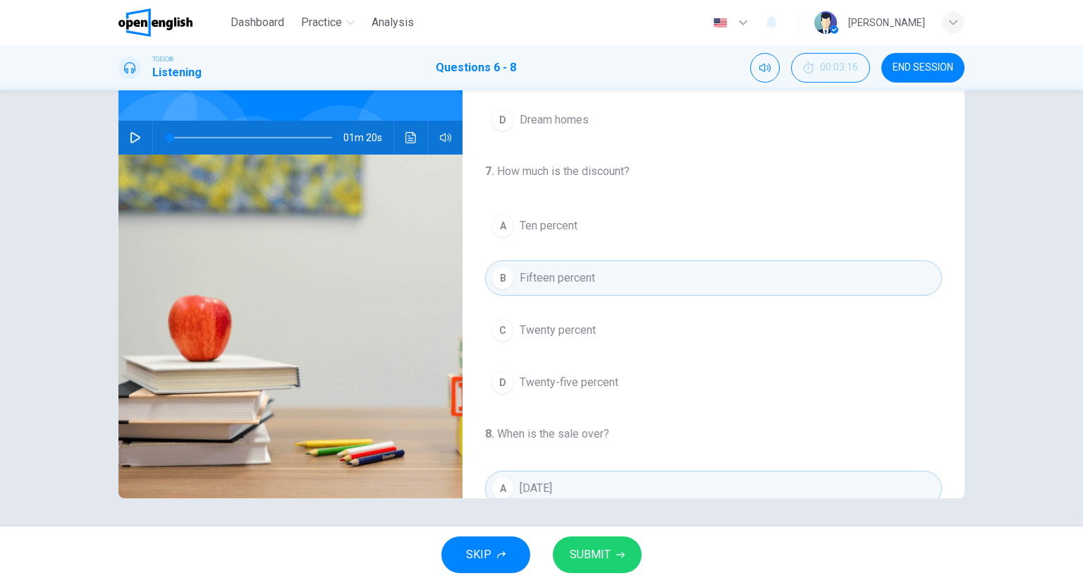
scroll to position [141, 0]
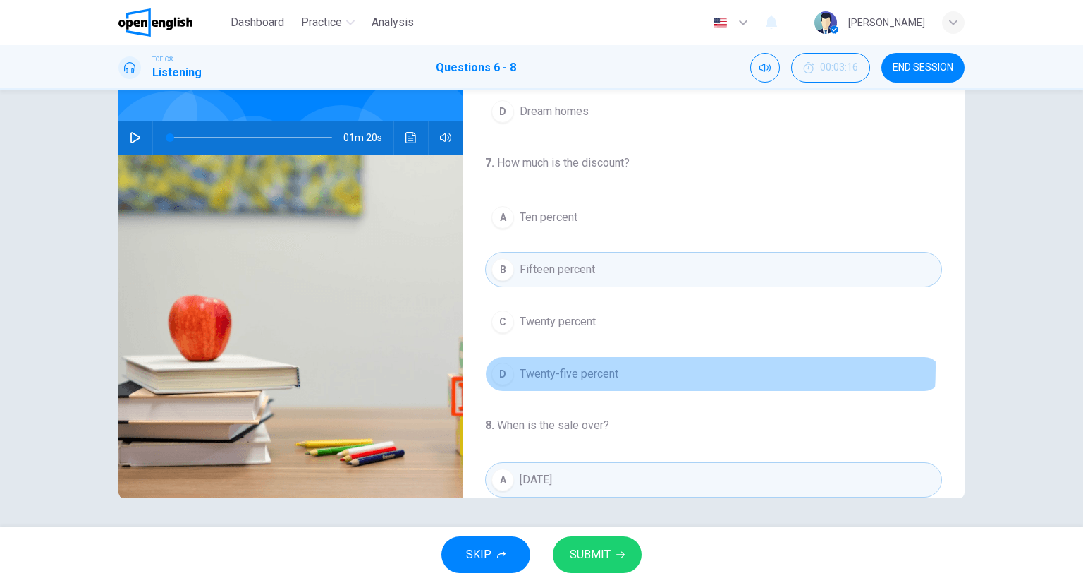
click at [600, 365] on span "Twenty-five percent" at bounding box center [569, 373] width 99 height 17
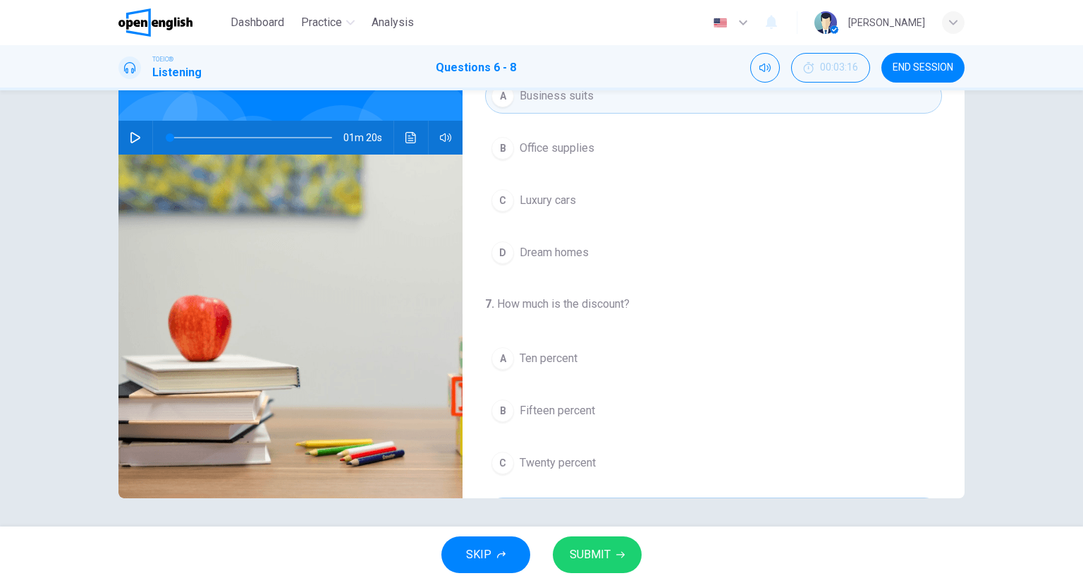
scroll to position [40, 0]
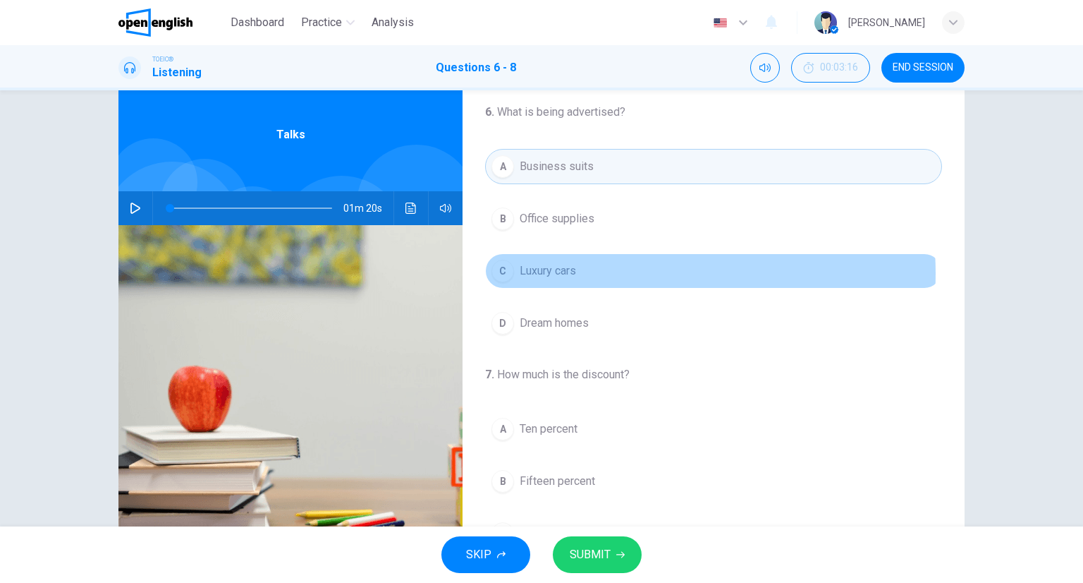
drag, startPoint x: 601, startPoint y: 272, endPoint x: 597, endPoint y: 286, distance: 14.7
click at [601, 271] on button "C Luxury cars" at bounding box center [713, 270] width 457 height 35
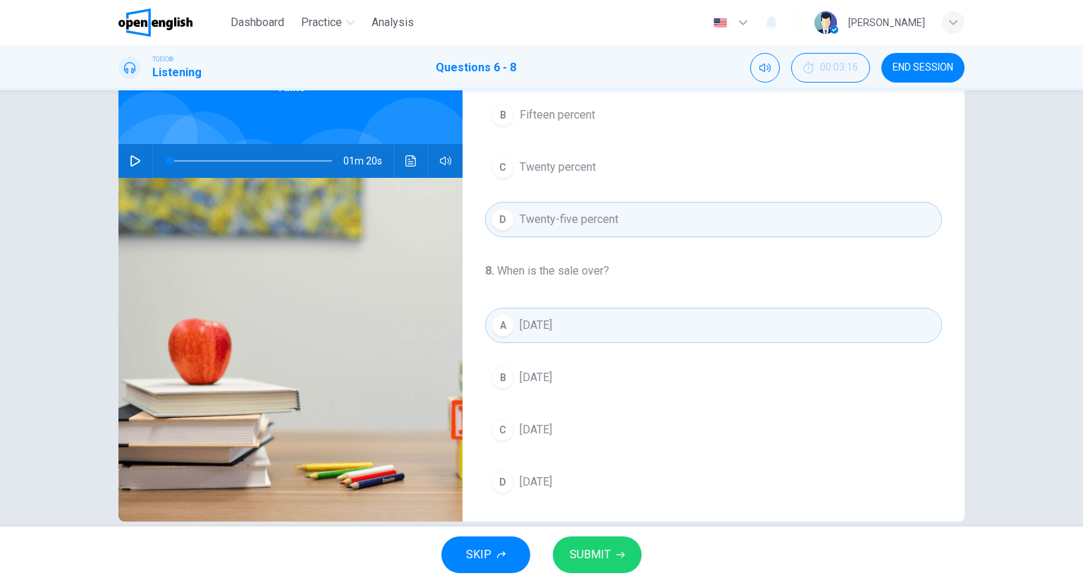
scroll to position [111, 0]
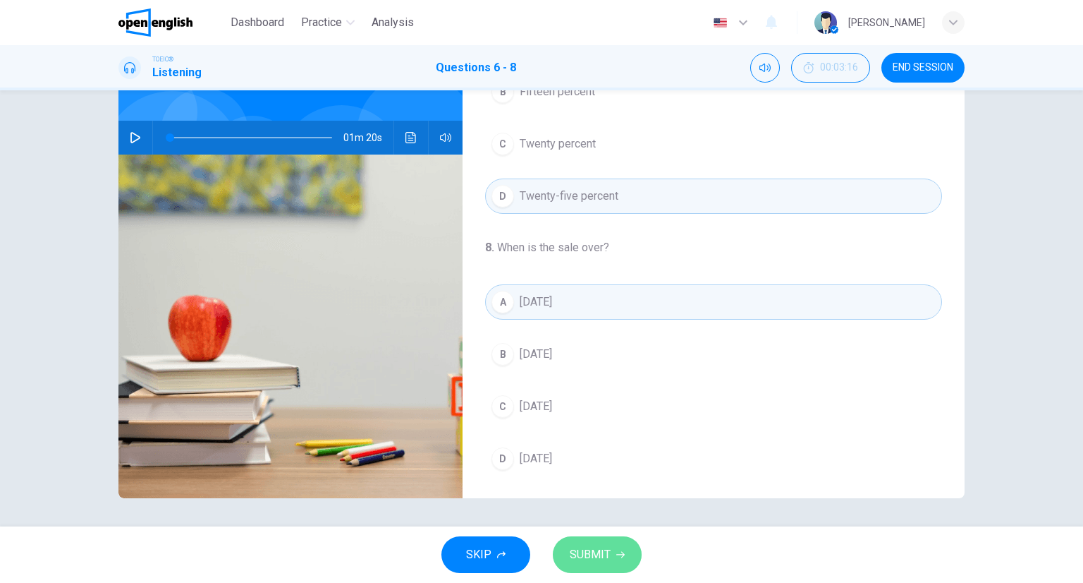
click at [602, 571] on button "SUBMIT" at bounding box center [597, 554] width 89 height 37
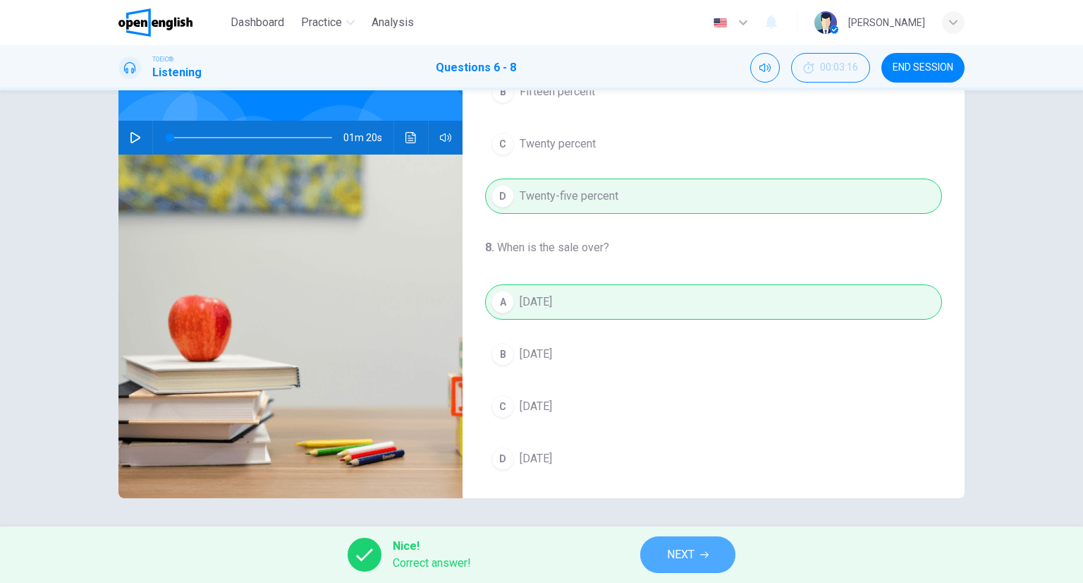
click at [667, 550] on span "NEXT" at bounding box center [681, 554] width 28 height 20
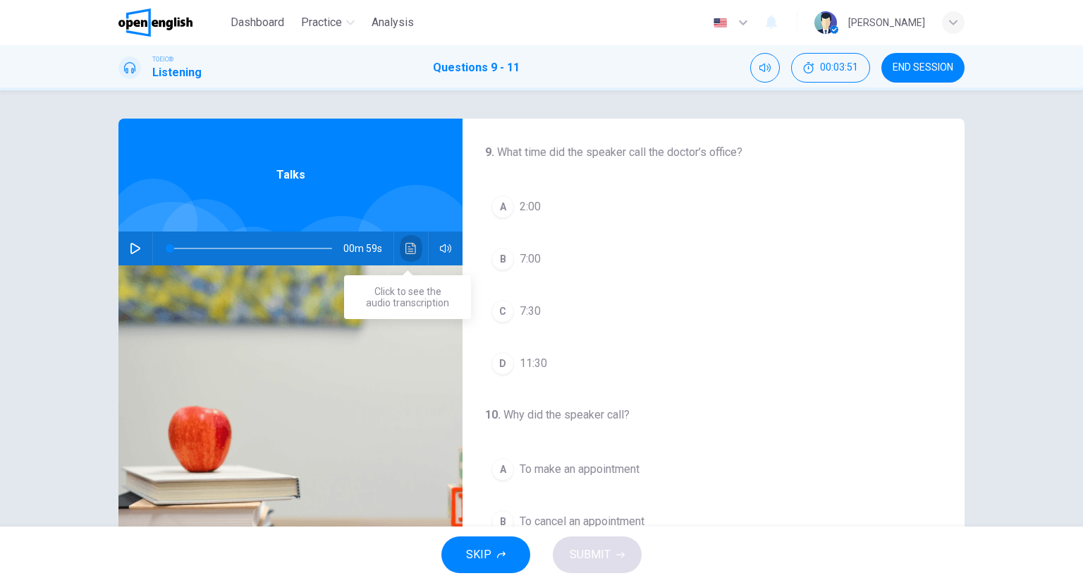
click at [413, 246] on button "Click to see the audio transcription" at bounding box center [411, 248] width 23 height 34
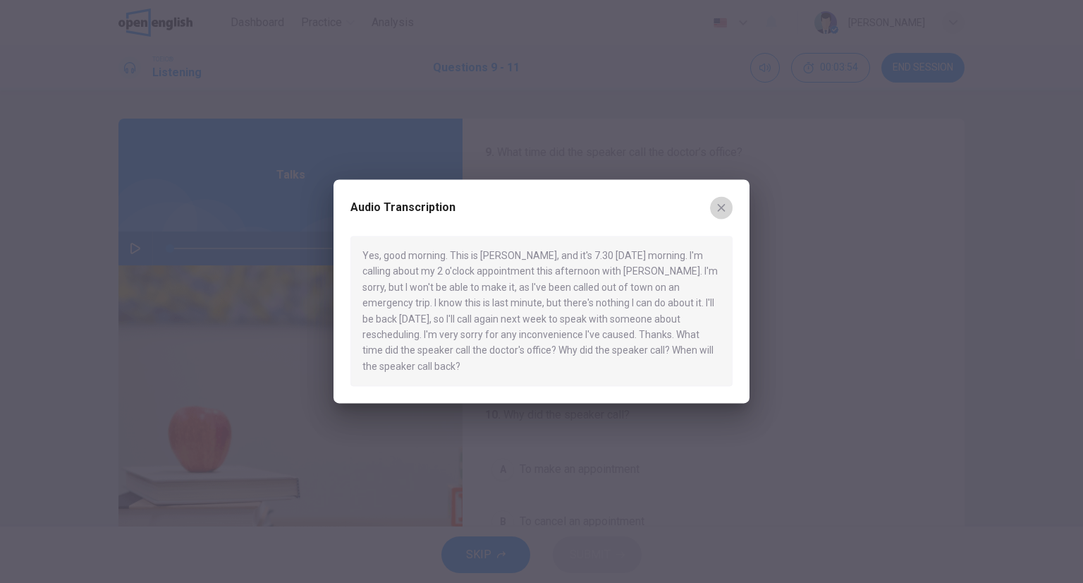
click at [726, 213] on button "button" at bounding box center [721, 207] width 23 height 23
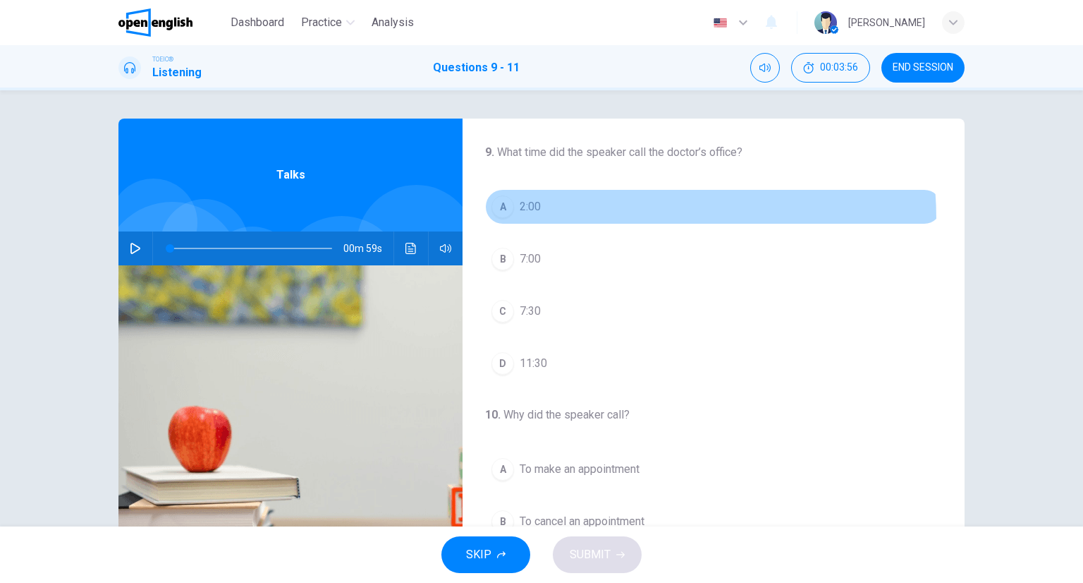
click at [513, 219] on button "A 2:00" at bounding box center [713, 206] width 457 height 35
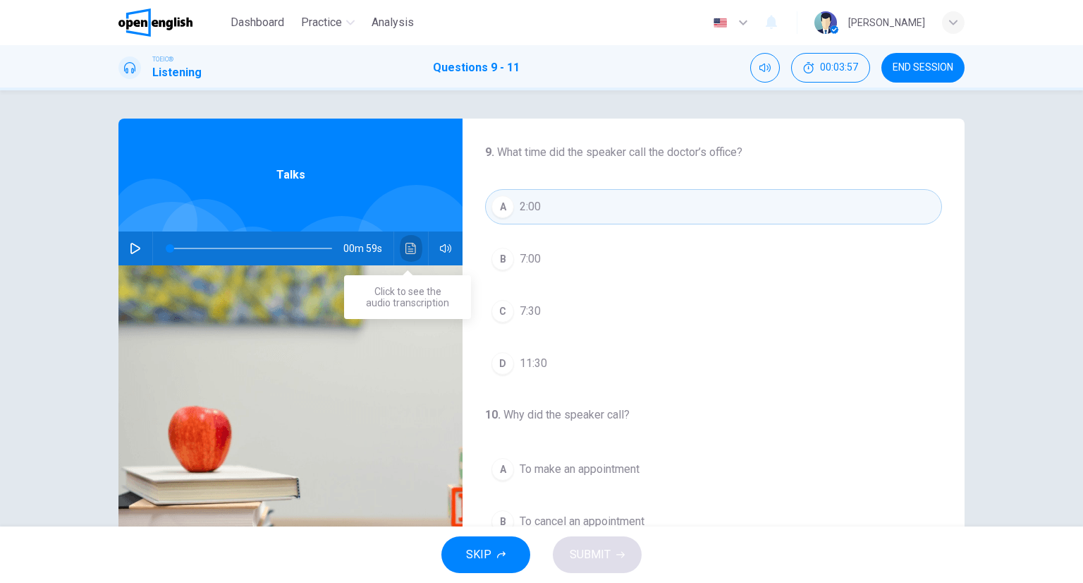
click at [411, 248] on icon "Click to see the audio transcription" at bounding box center [411, 248] width 11 height 11
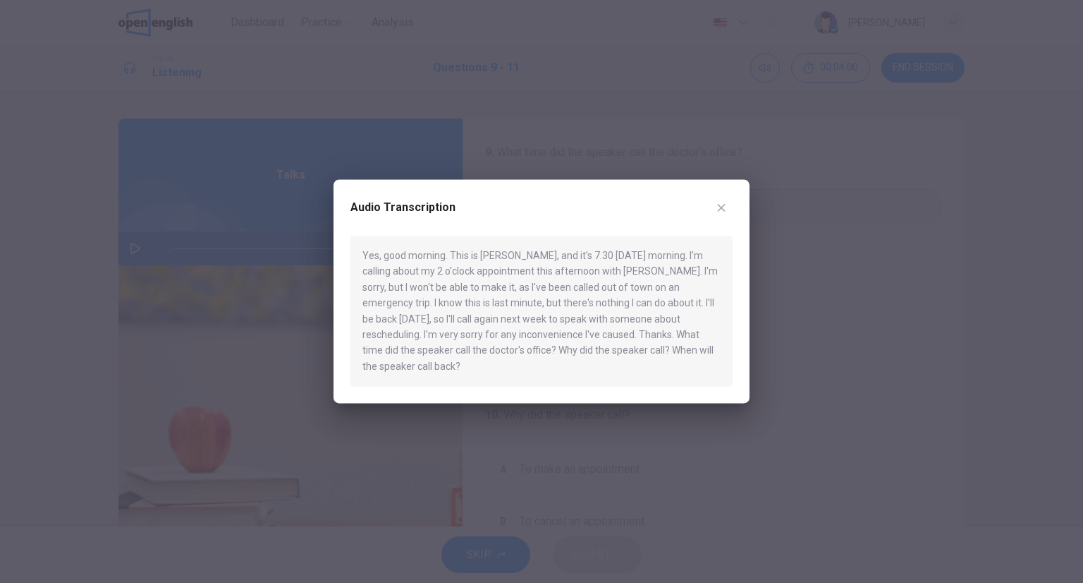
click at [967, 217] on div at bounding box center [541, 291] width 1083 height 583
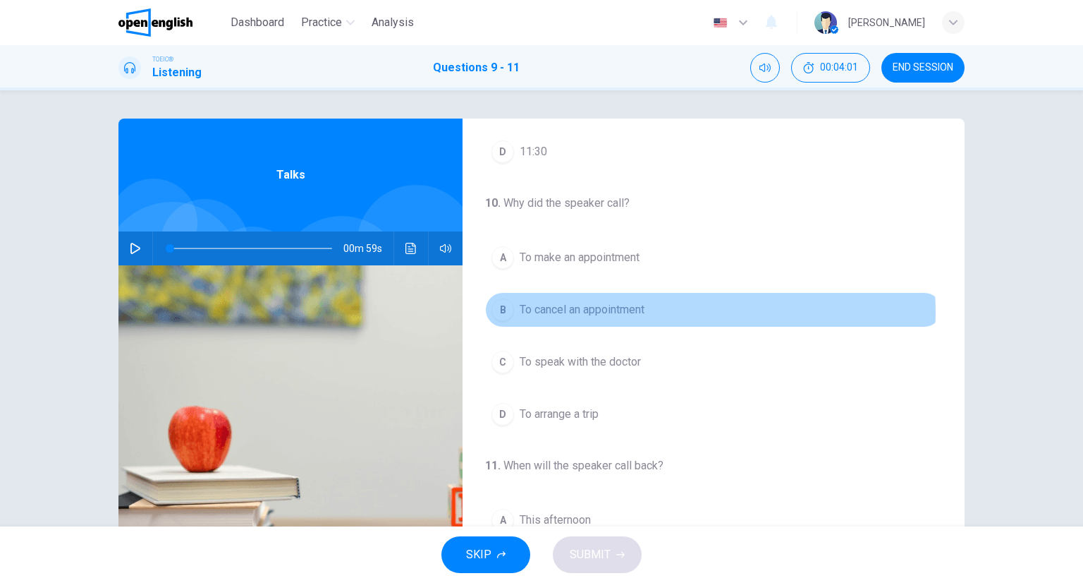
click at [648, 310] on button "B To cancel an appointment" at bounding box center [713, 309] width 457 height 35
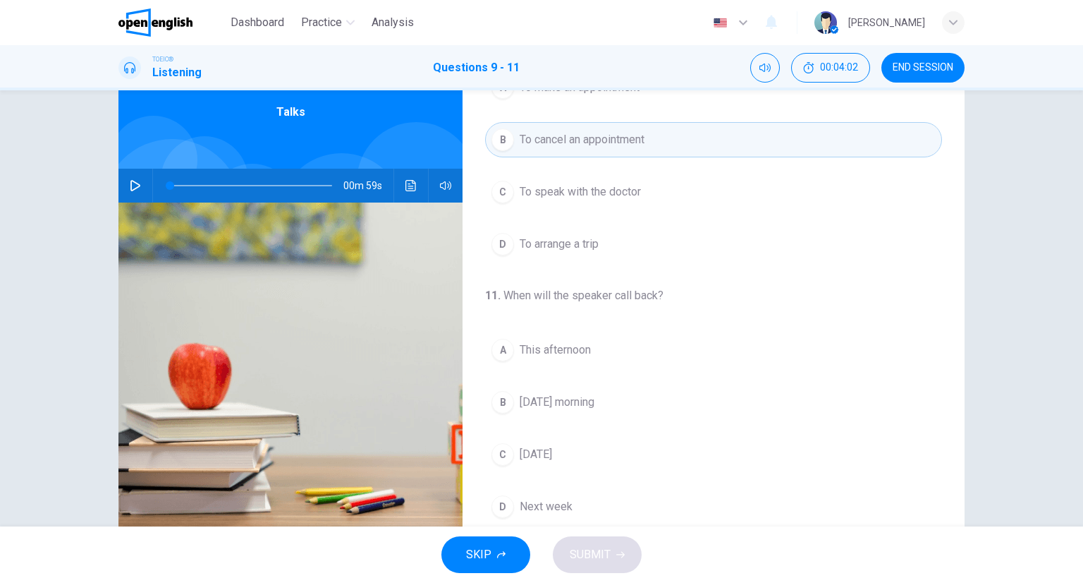
scroll to position [111, 0]
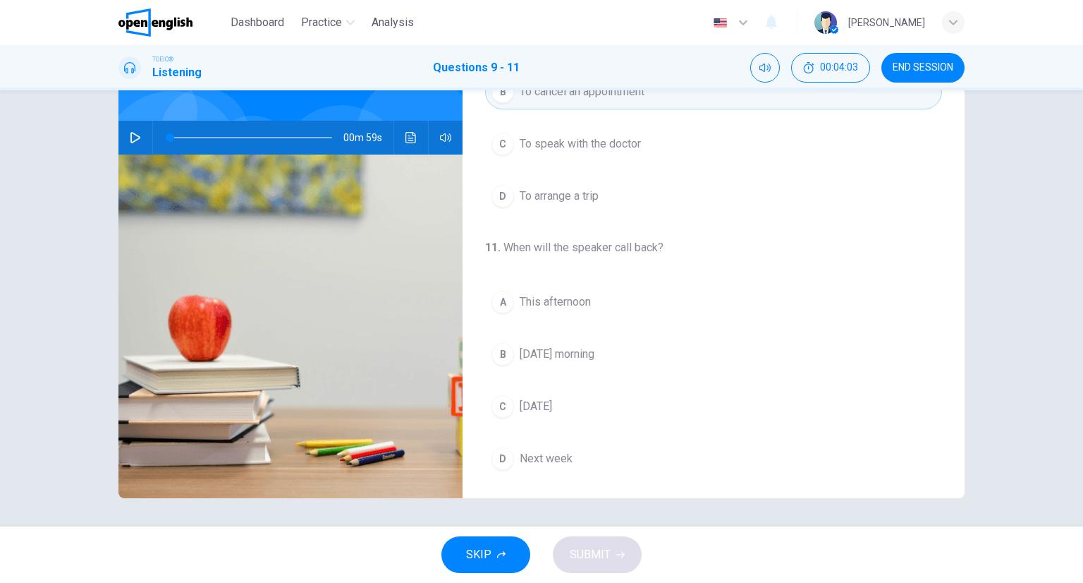
click at [410, 136] on icon "Click to see the audio transcription" at bounding box center [411, 137] width 11 height 11
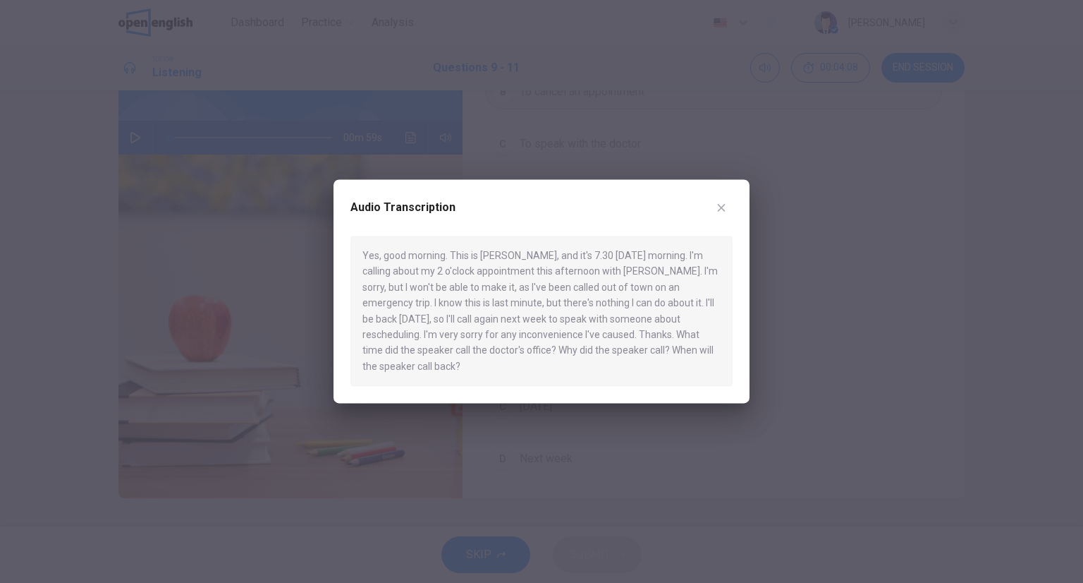
click at [734, 208] on div "Audio Transcription Yes, good morning. This is Chris Brown, and it's 7.30 on We…" at bounding box center [542, 291] width 416 height 224
click at [731, 206] on button "button" at bounding box center [721, 207] width 23 height 23
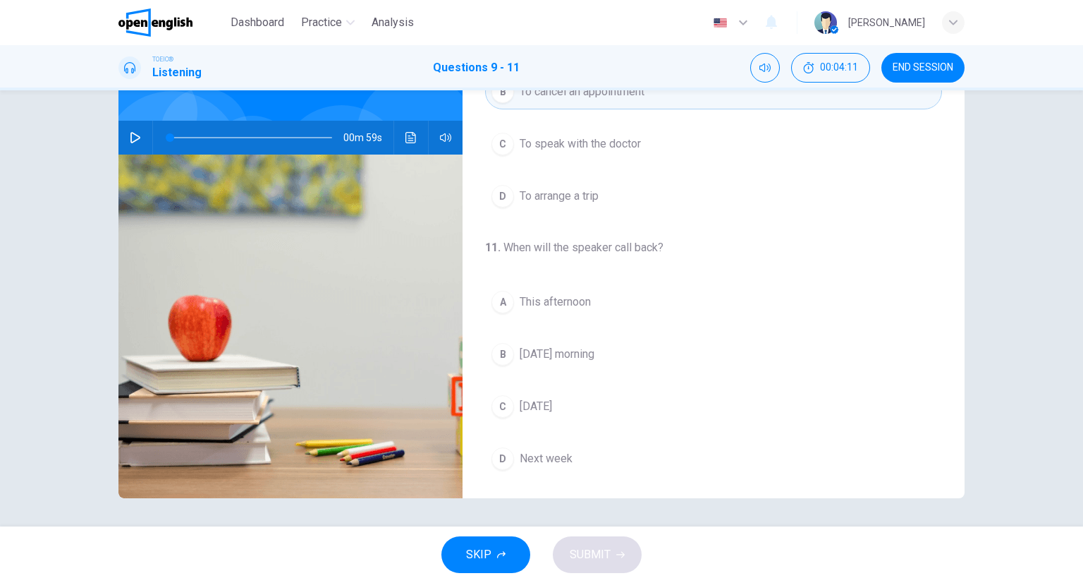
click at [590, 354] on span "Wednesday morning" at bounding box center [557, 354] width 75 height 17
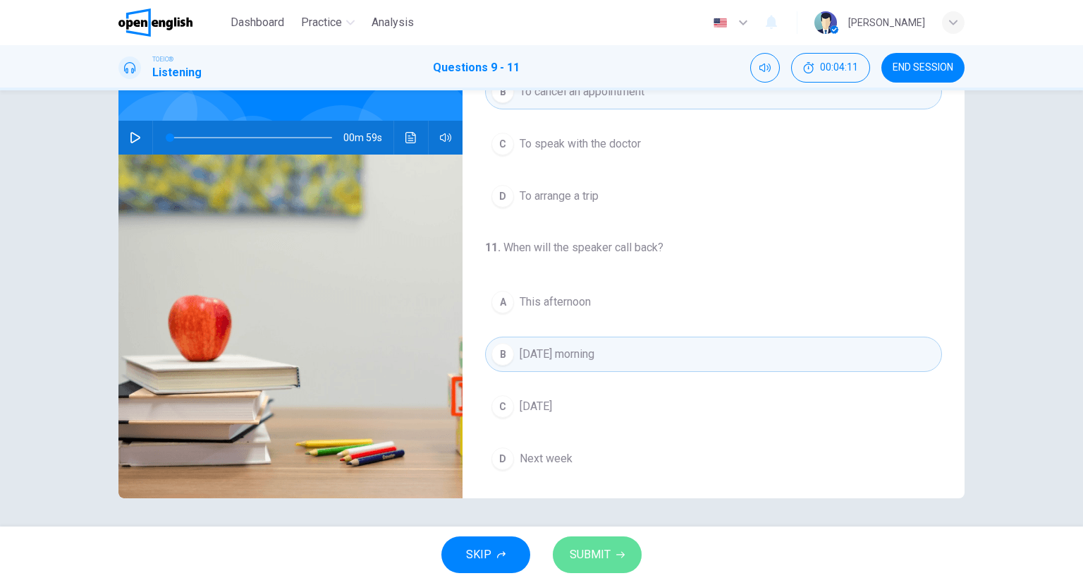
click at [604, 547] on span "SUBMIT" at bounding box center [590, 554] width 41 height 20
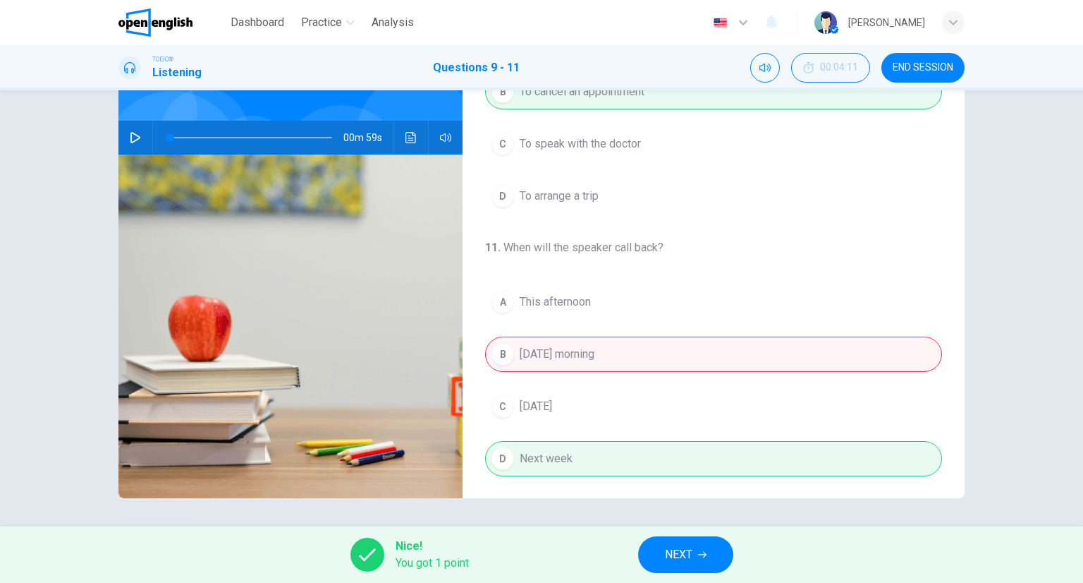
click at [669, 533] on div "Nice! You got 1 point NEXT" at bounding box center [541, 554] width 1083 height 56
click at [674, 540] on button "NEXT" at bounding box center [685, 554] width 95 height 37
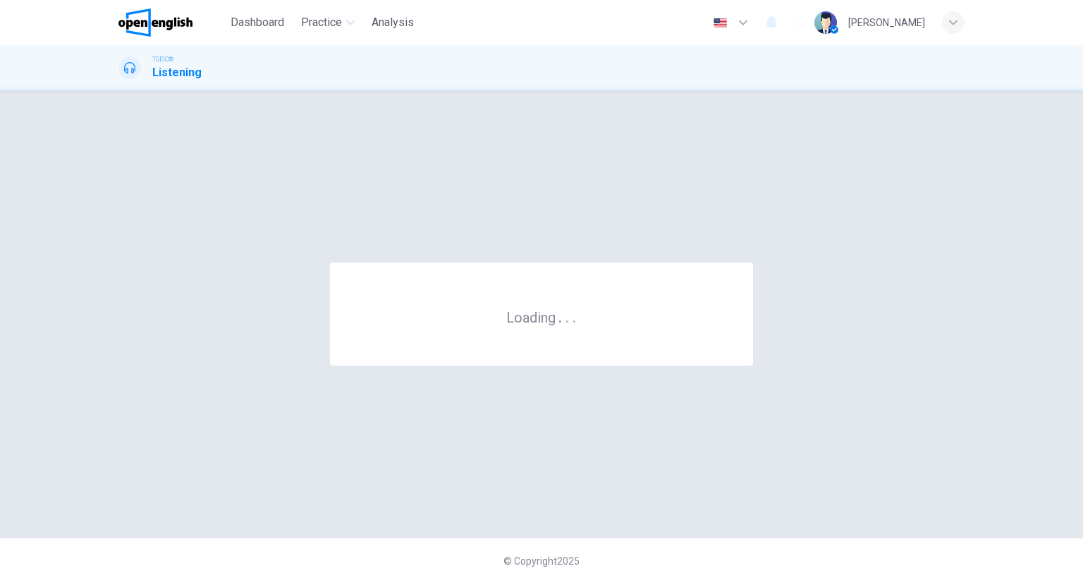
scroll to position [0, 0]
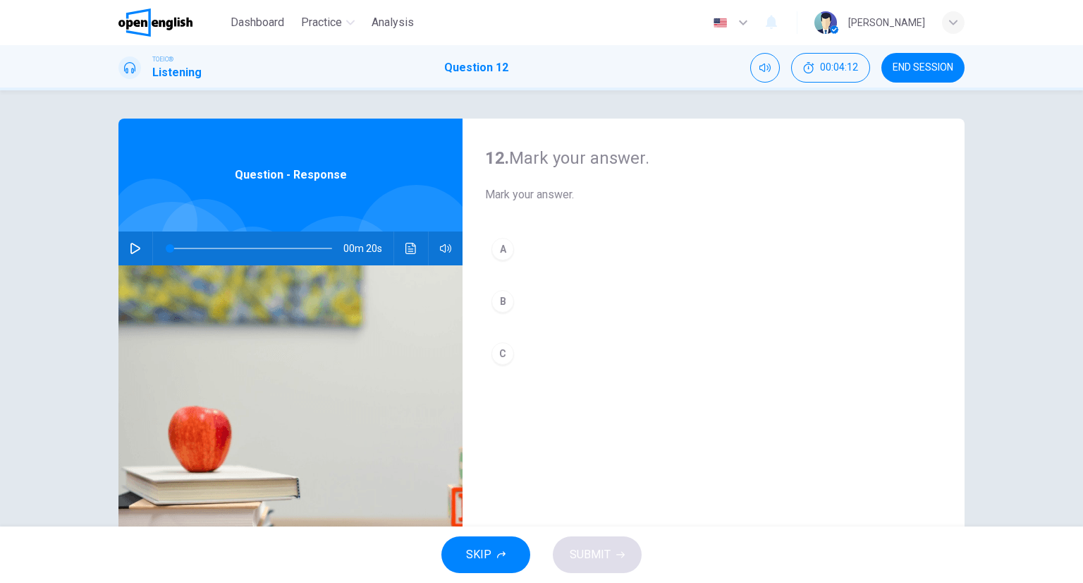
click at [889, 82] on div "00:04:12 END SESSION" at bounding box center [857, 68] width 214 height 30
click at [899, 74] on button "END SESSION" at bounding box center [923, 68] width 83 height 30
